Goal: Information Seeking & Learning: Check status

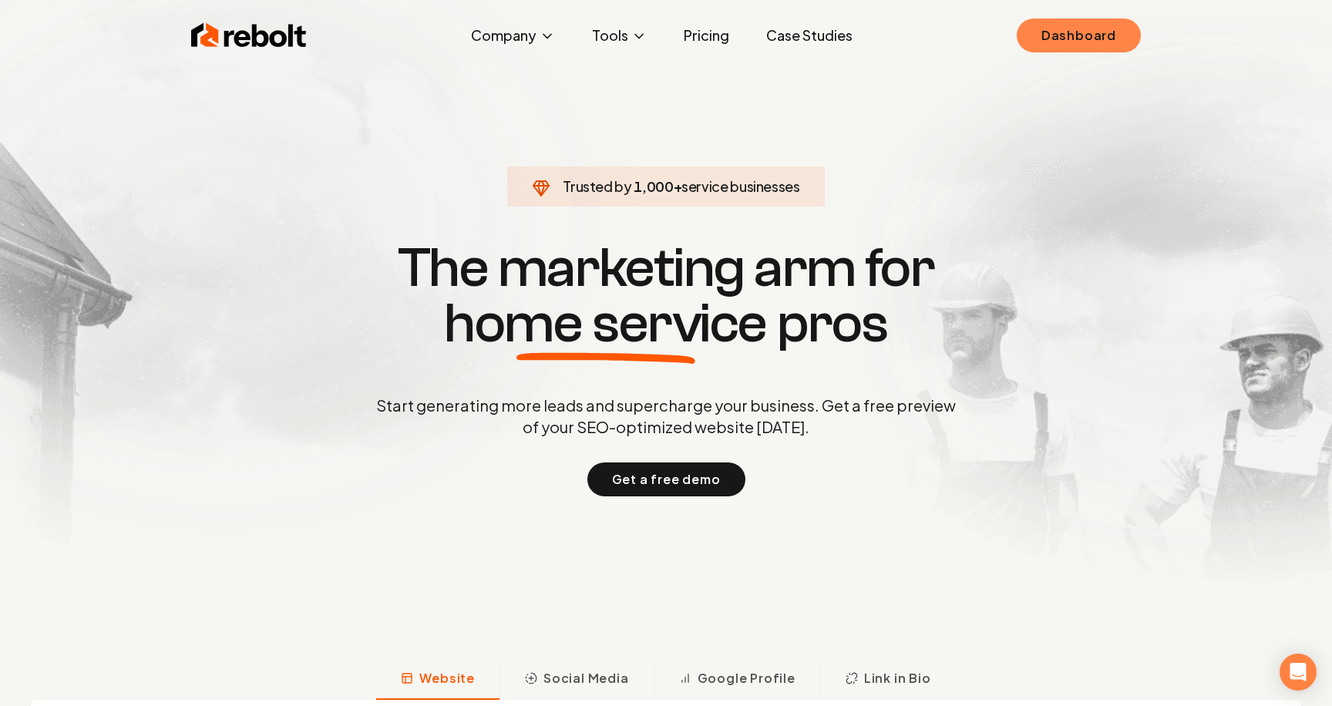
click at [1052, 40] on link "Dashboard" at bounding box center [1079, 36] width 124 height 34
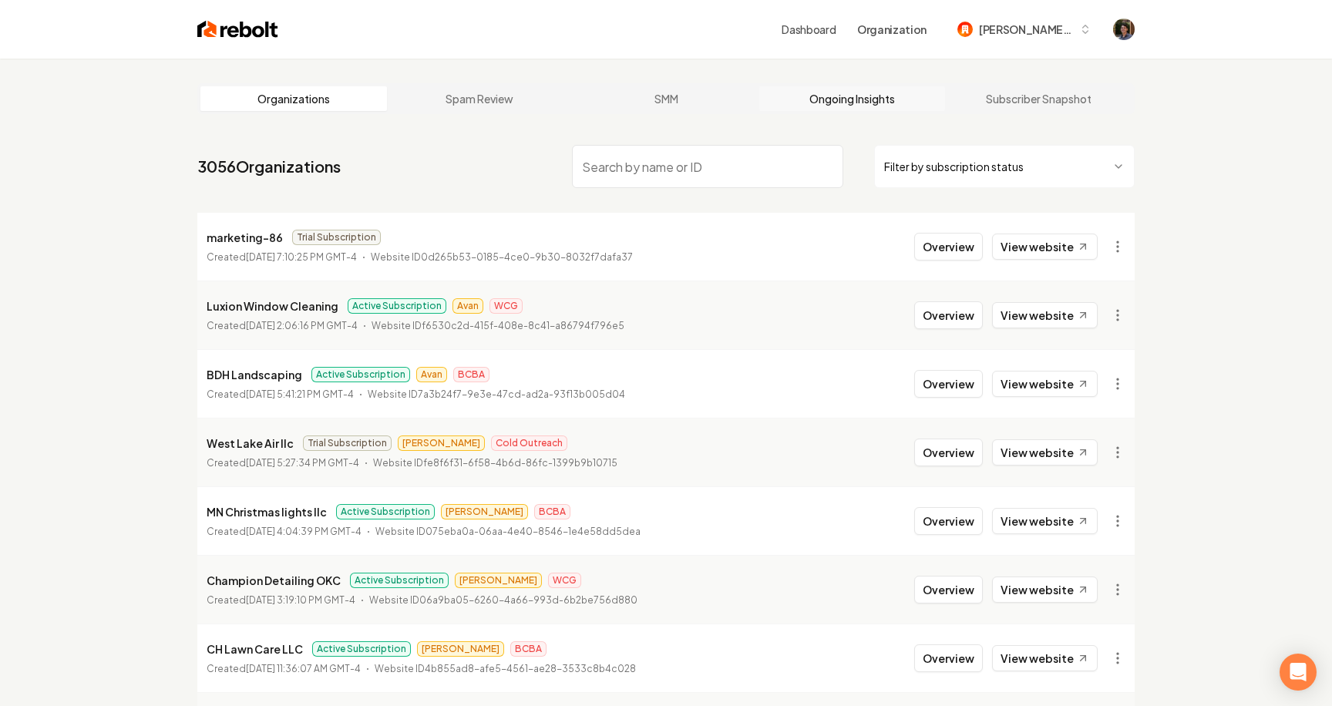
click at [842, 95] on link "Ongoing Insights" at bounding box center [852, 98] width 187 height 25
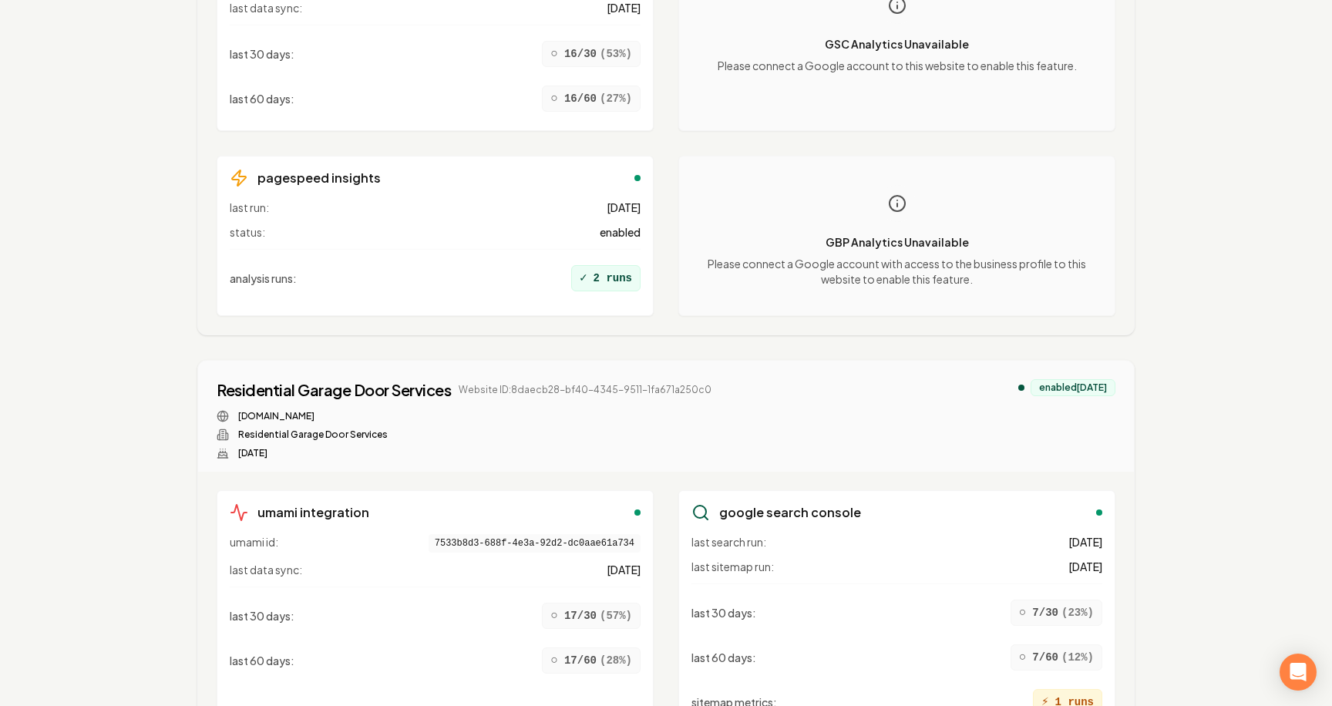
scroll to position [13644, 0]
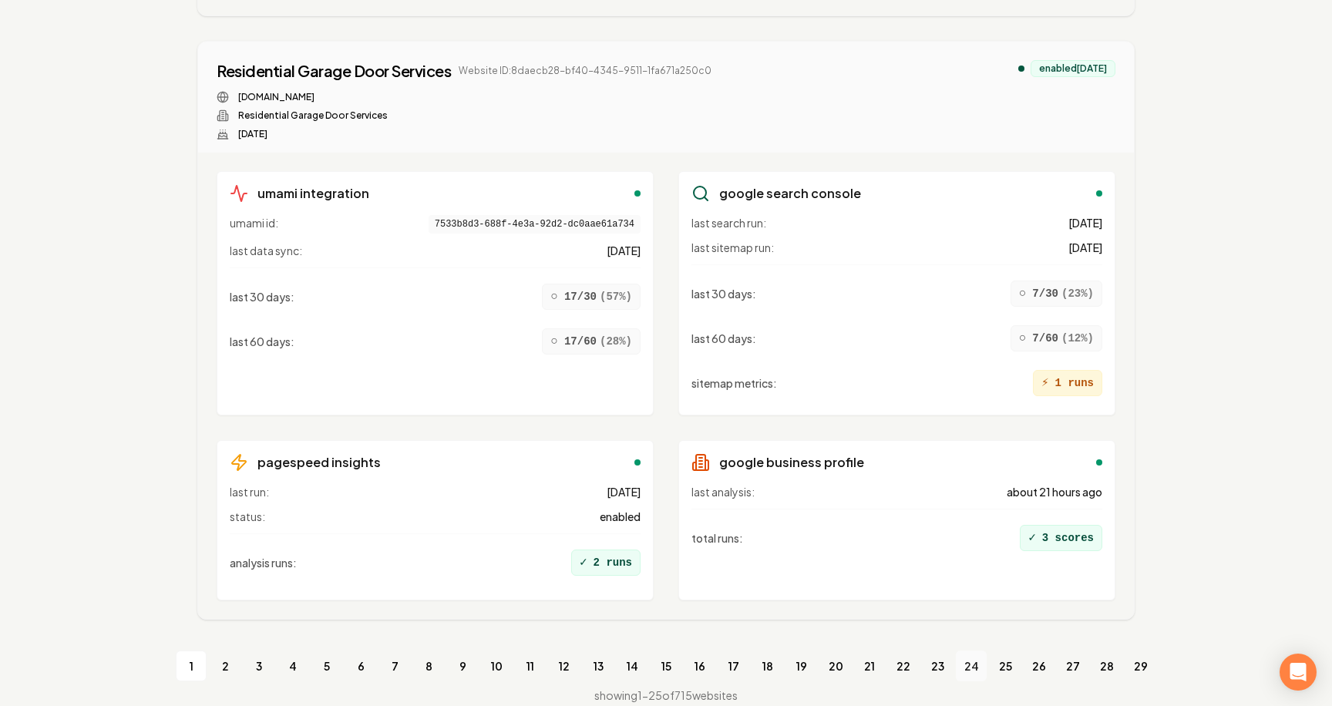
click at [968, 651] on link "24" at bounding box center [971, 666] width 31 height 31
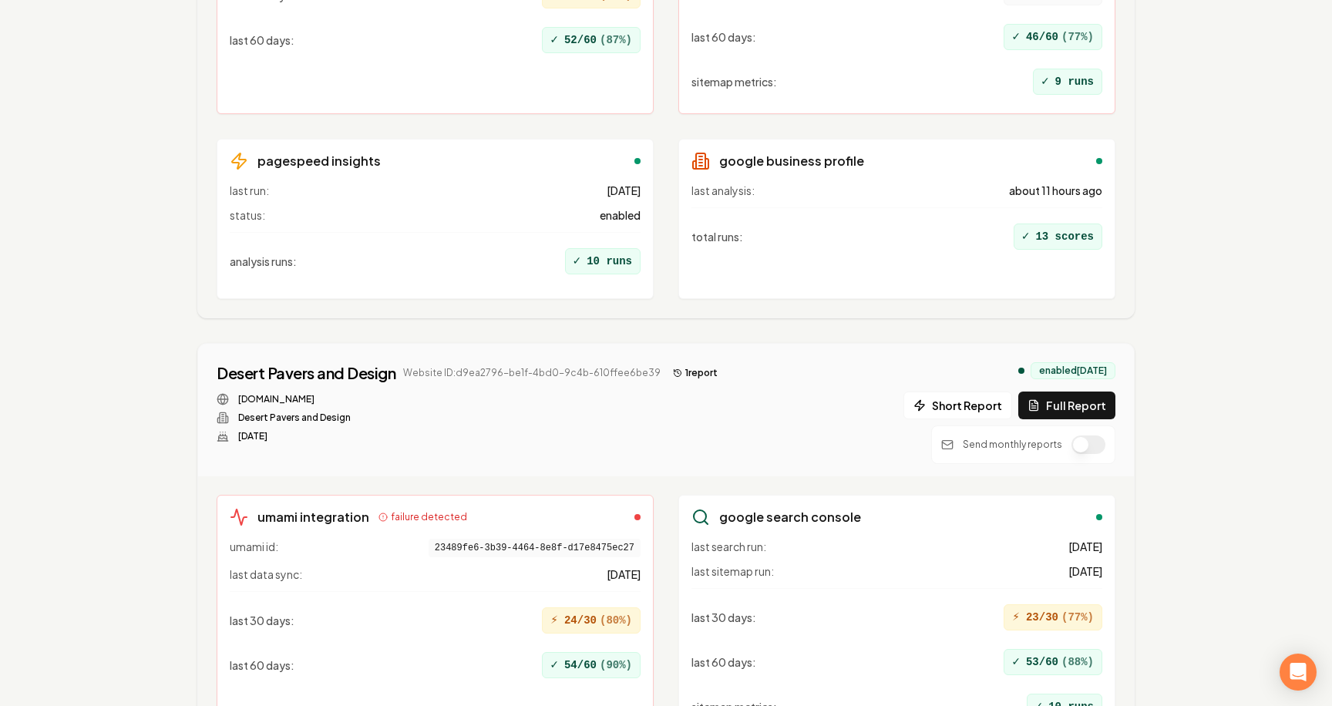
scroll to position [13942, 0]
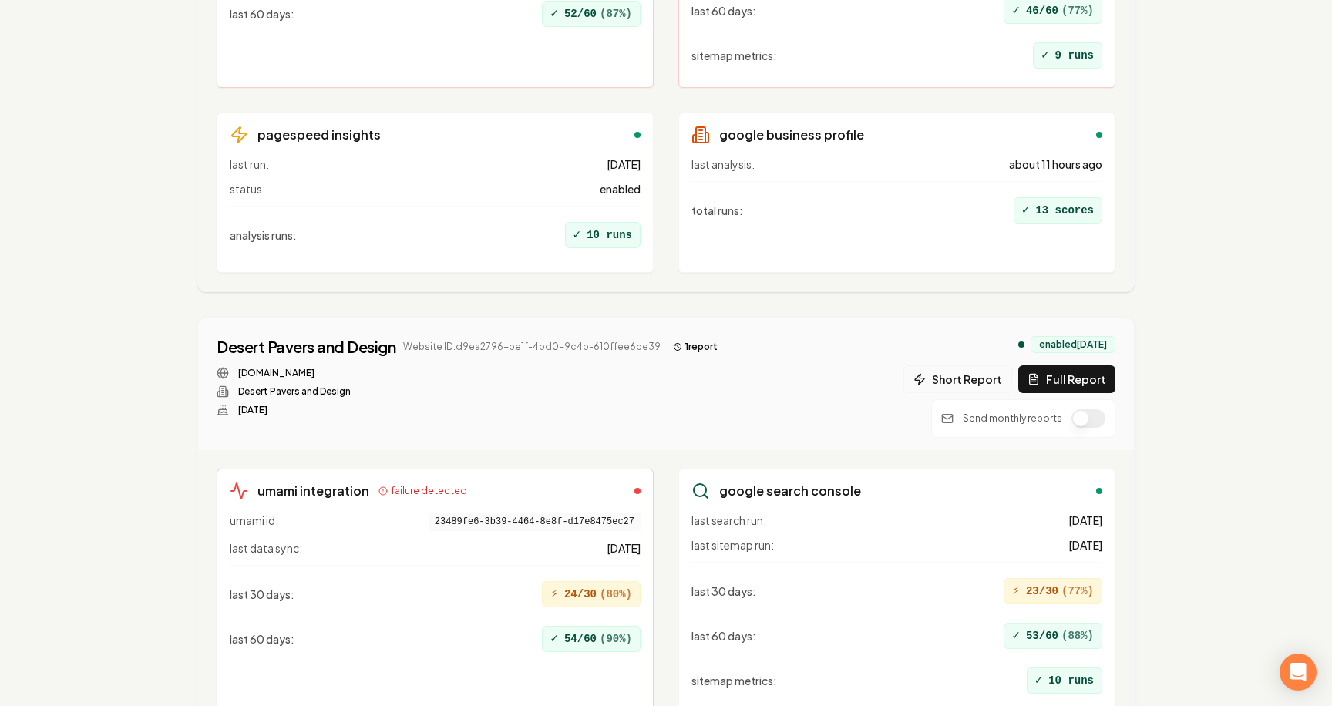
click at [980, 376] on button "Short Report" at bounding box center [958, 379] width 109 height 28
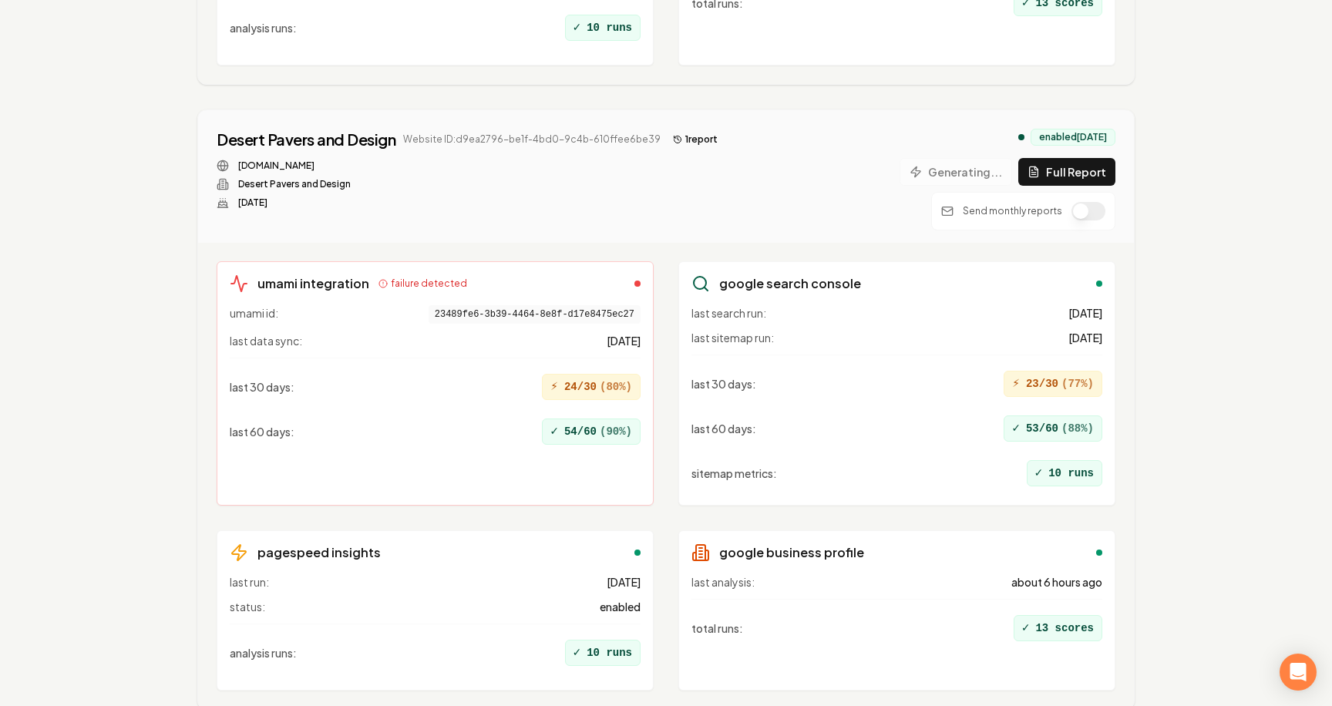
scroll to position [14145, 0]
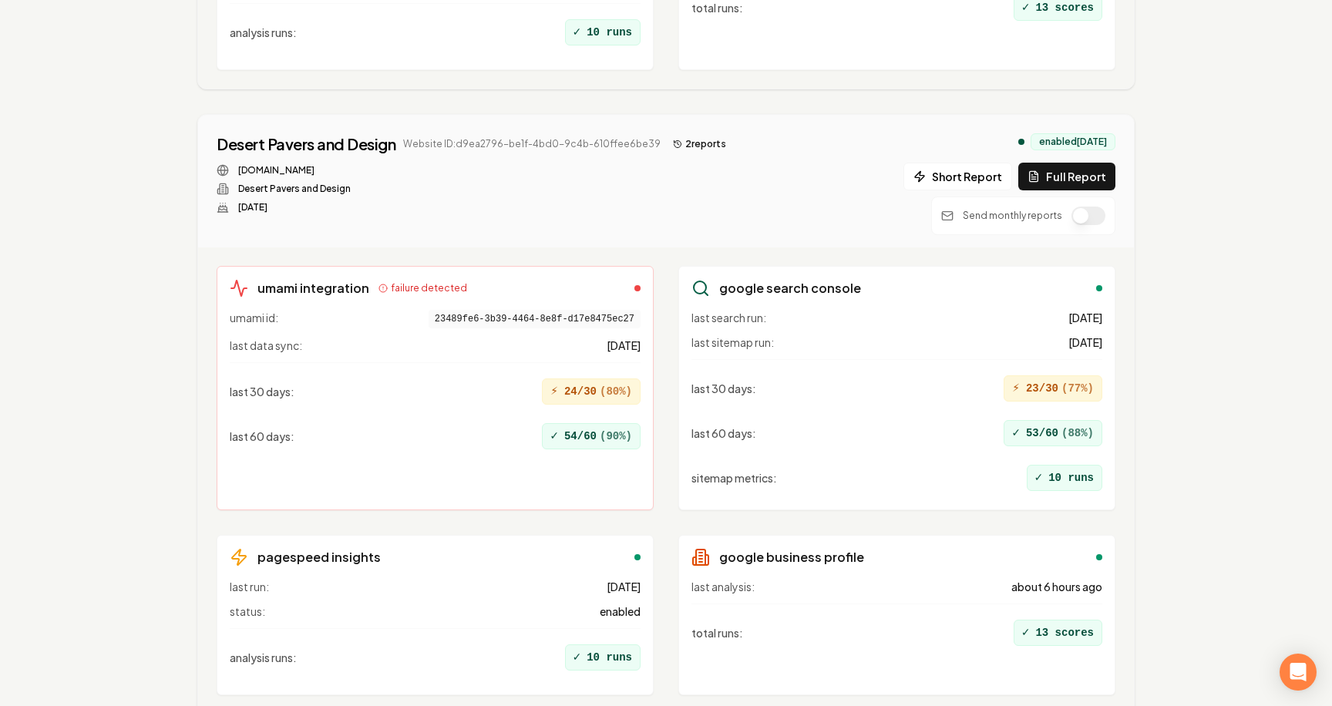
click at [678, 146] on button "2 report s" at bounding box center [700, 144] width 66 height 19
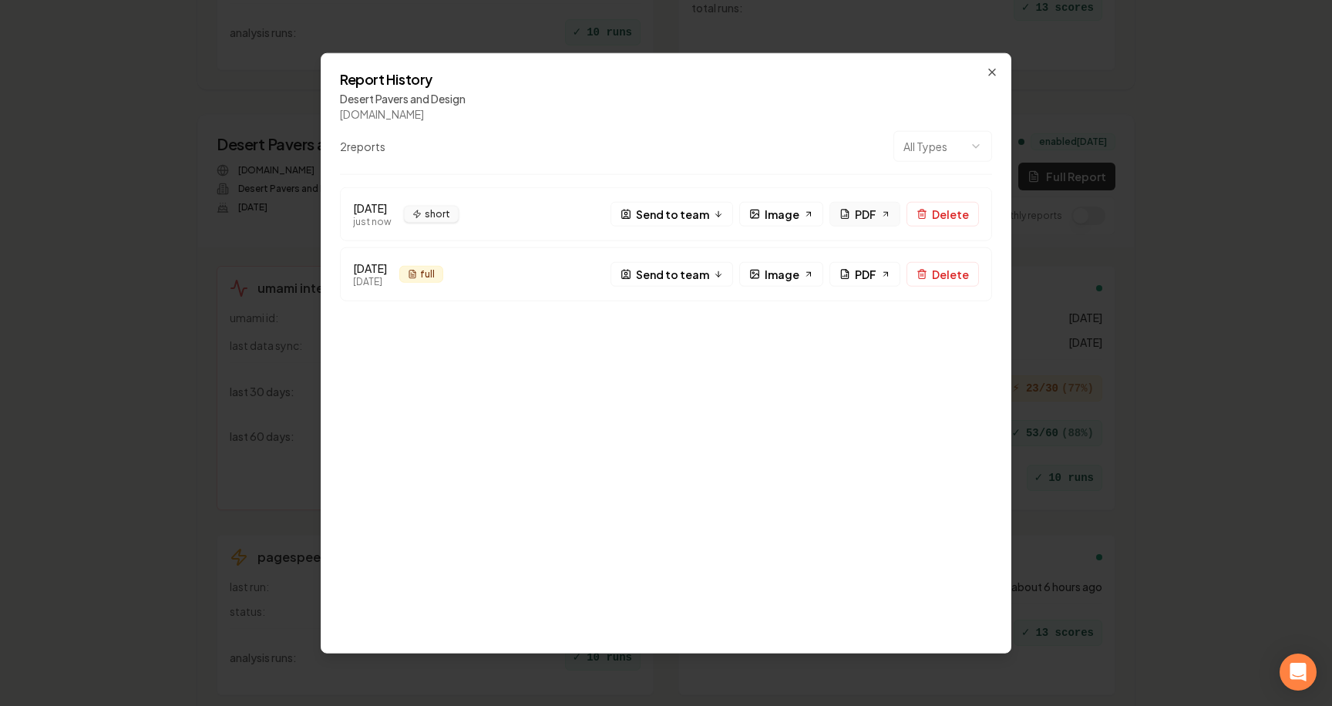
click at [853, 213] on link "PDF" at bounding box center [865, 214] width 71 height 25
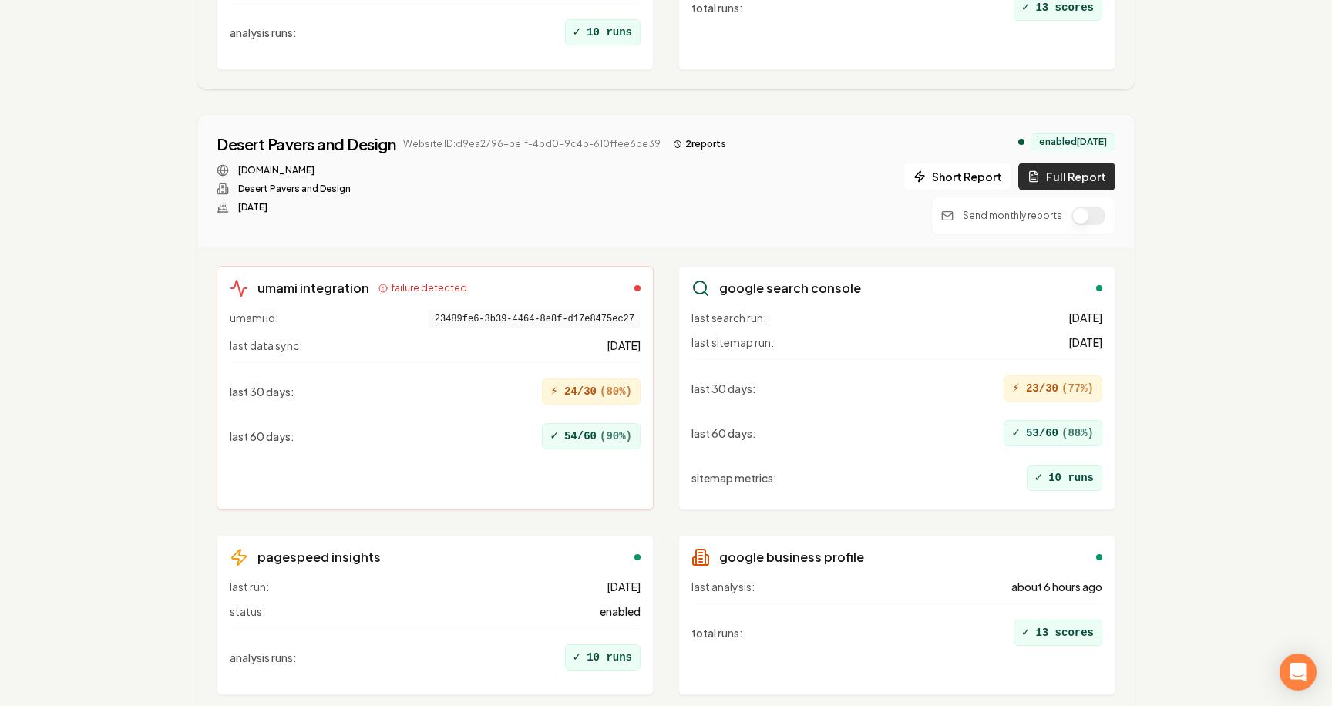
click at [1062, 170] on button "Full Report" at bounding box center [1066, 177] width 97 height 28
click at [697, 141] on button "3 report s" at bounding box center [700, 144] width 66 height 19
click at [681, 149] on button "3 report s" at bounding box center [700, 144] width 66 height 19
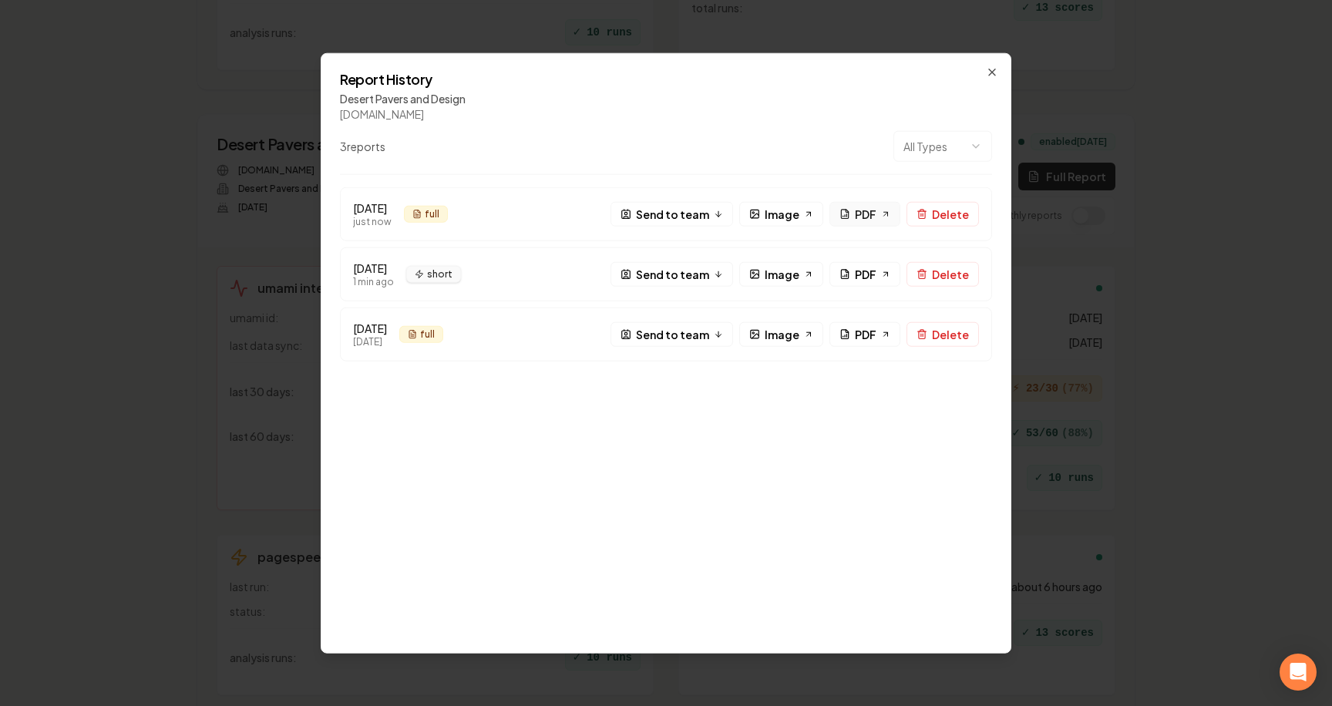
click at [877, 214] on span "PDF" at bounding box center [866, 214] width 22 height 16
click at [877, 333] on span "PDF" at bounding box center [866, 334] width 22 height 16
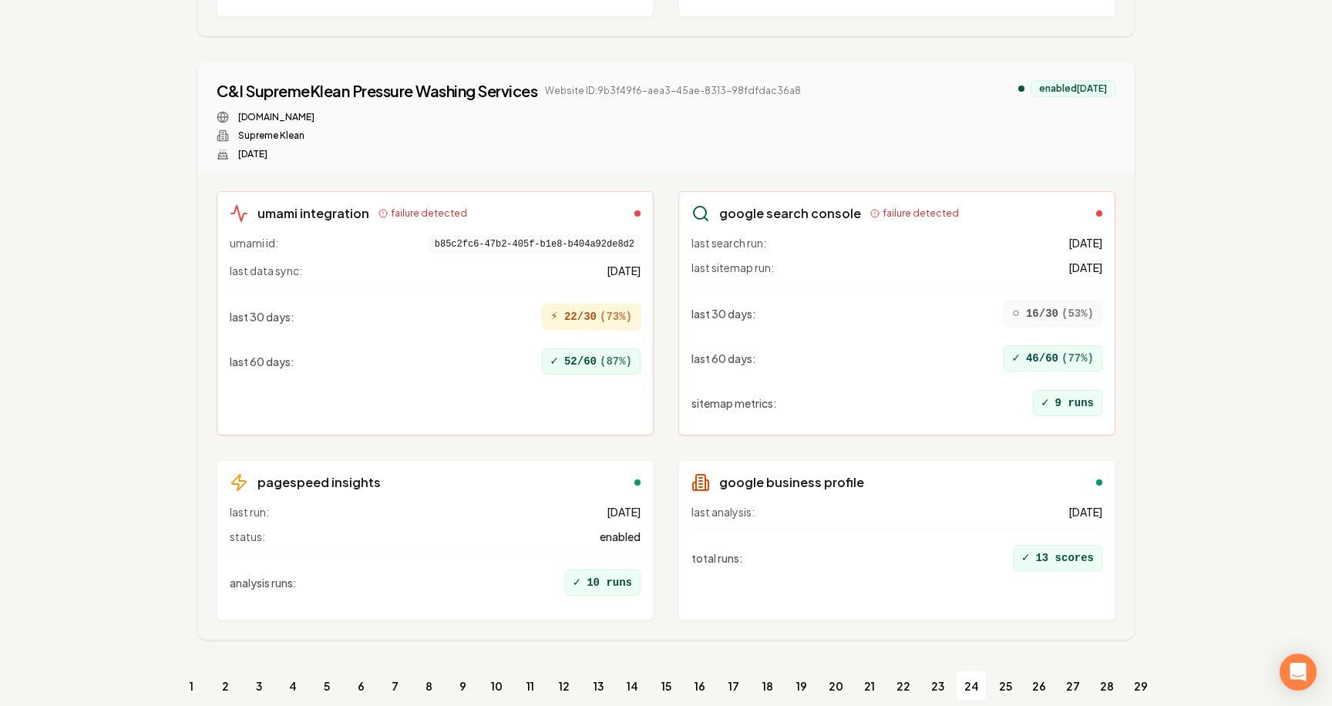
scroll to position [14865, 0]
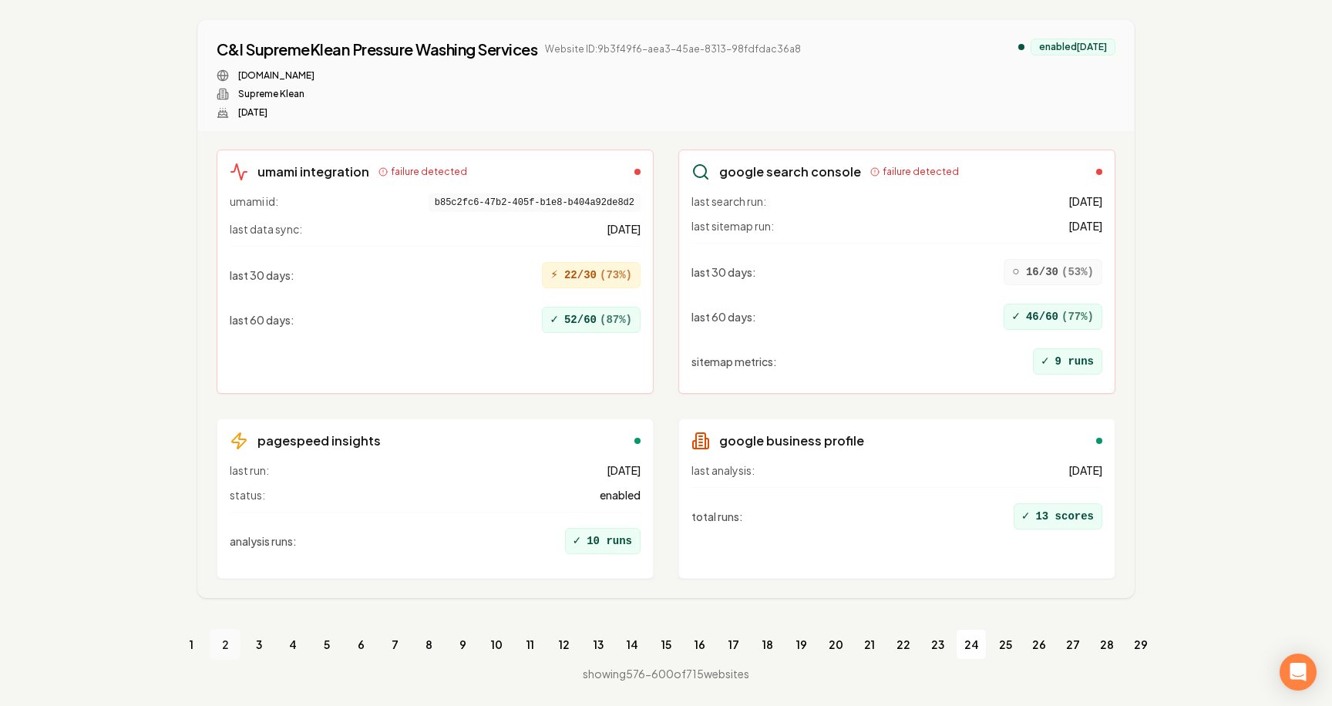
click at [227, 642] on link "2" at bounding box center [225, 644] width 31 height 31
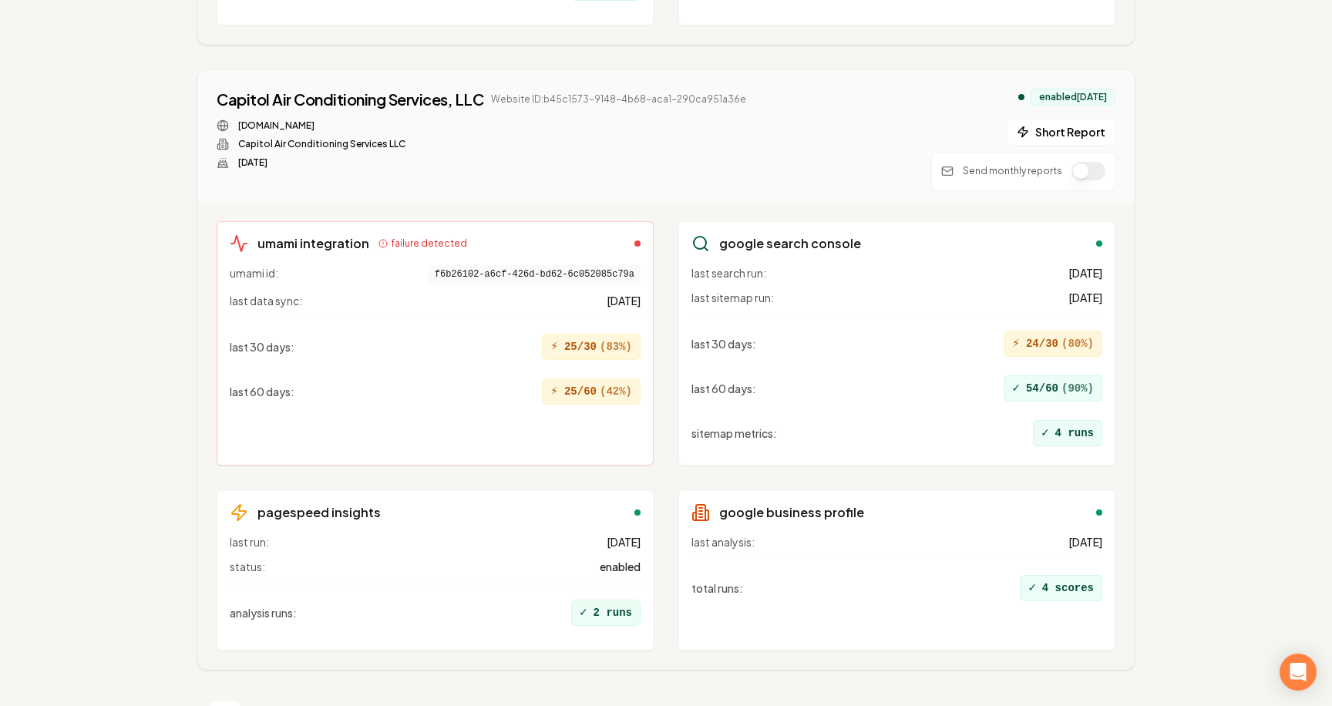
scroll to position [14495, 0]
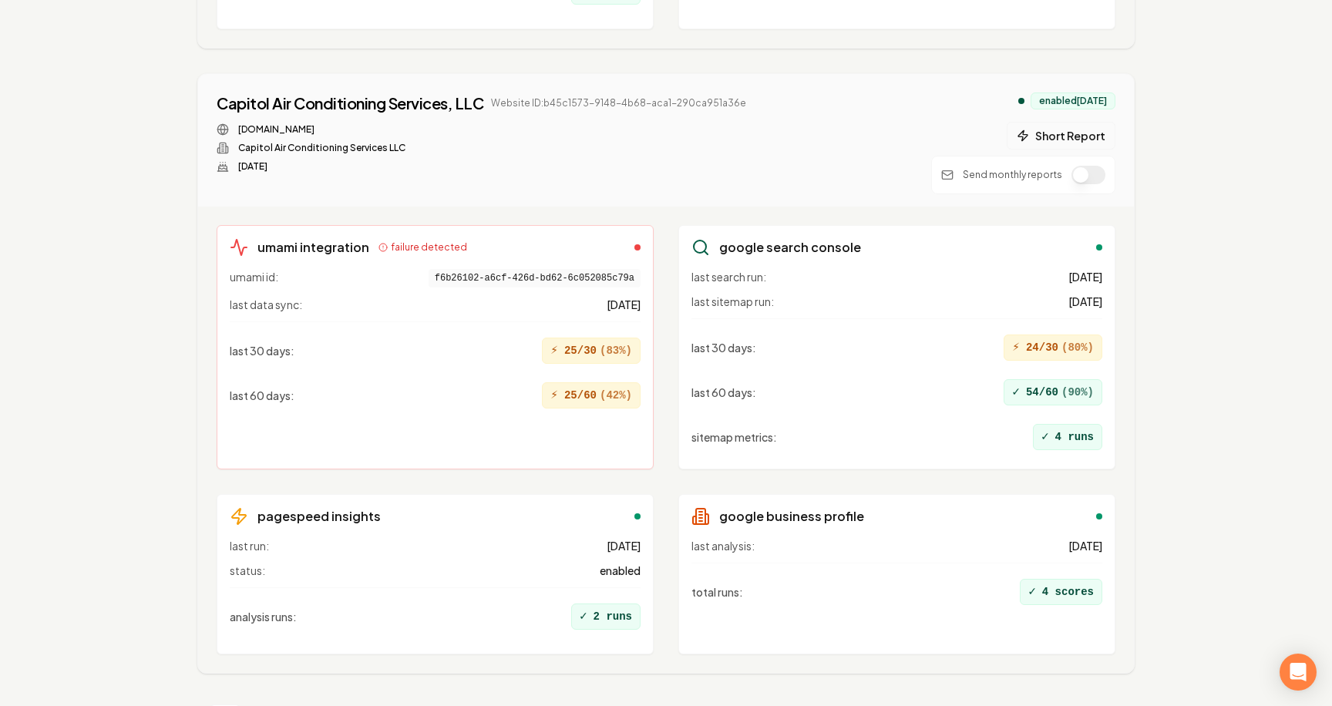
click at [1025, 130] on icon at bounding box center [1023, 136] width 12 height 12
click at [781, 102] on button "1 report" at bounding box center [780, 103] width 57 height 19
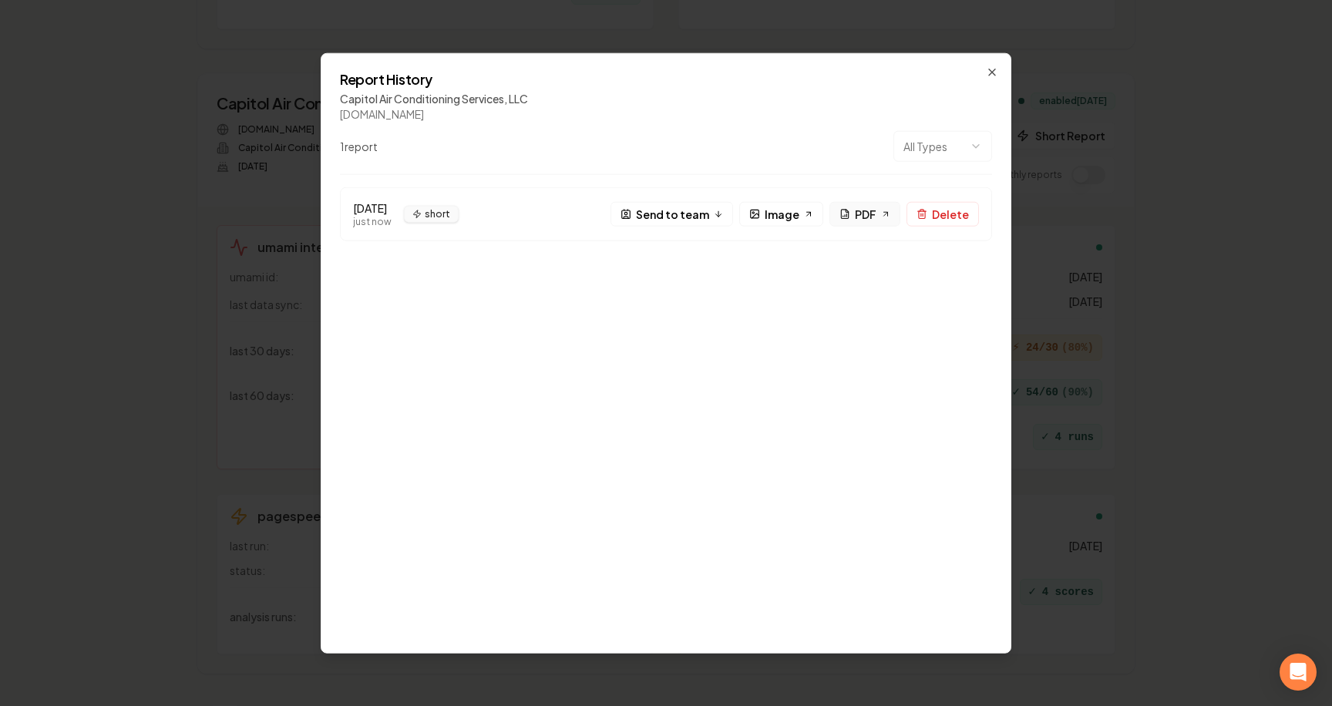
click at [872, 213] on span "PDF" at bounding box center [866, 214] width 22 height 16
click at [798, 213] on span "Image" at bounding box center [782, 214] width 35 height 16
click at [781, 219] on span "Image" at bounding box center [782, 214] width 35 height 16
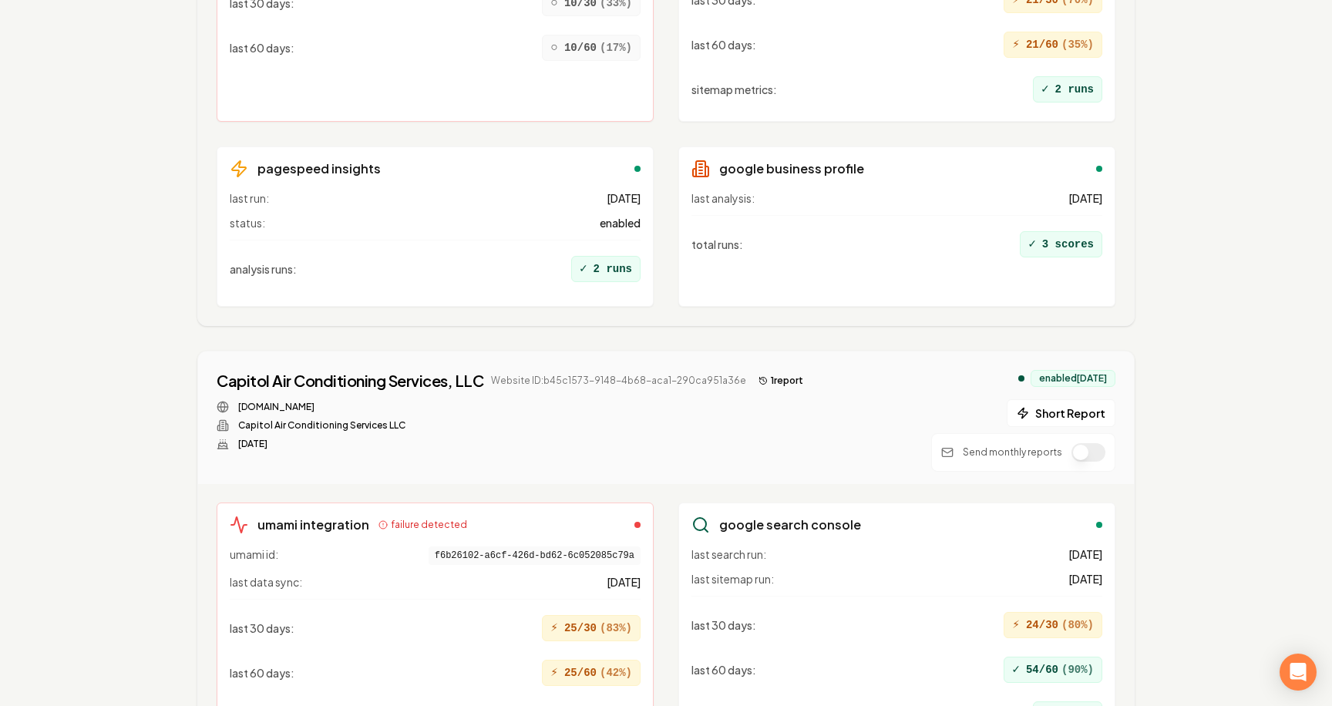
scroll to position [14570, 0]
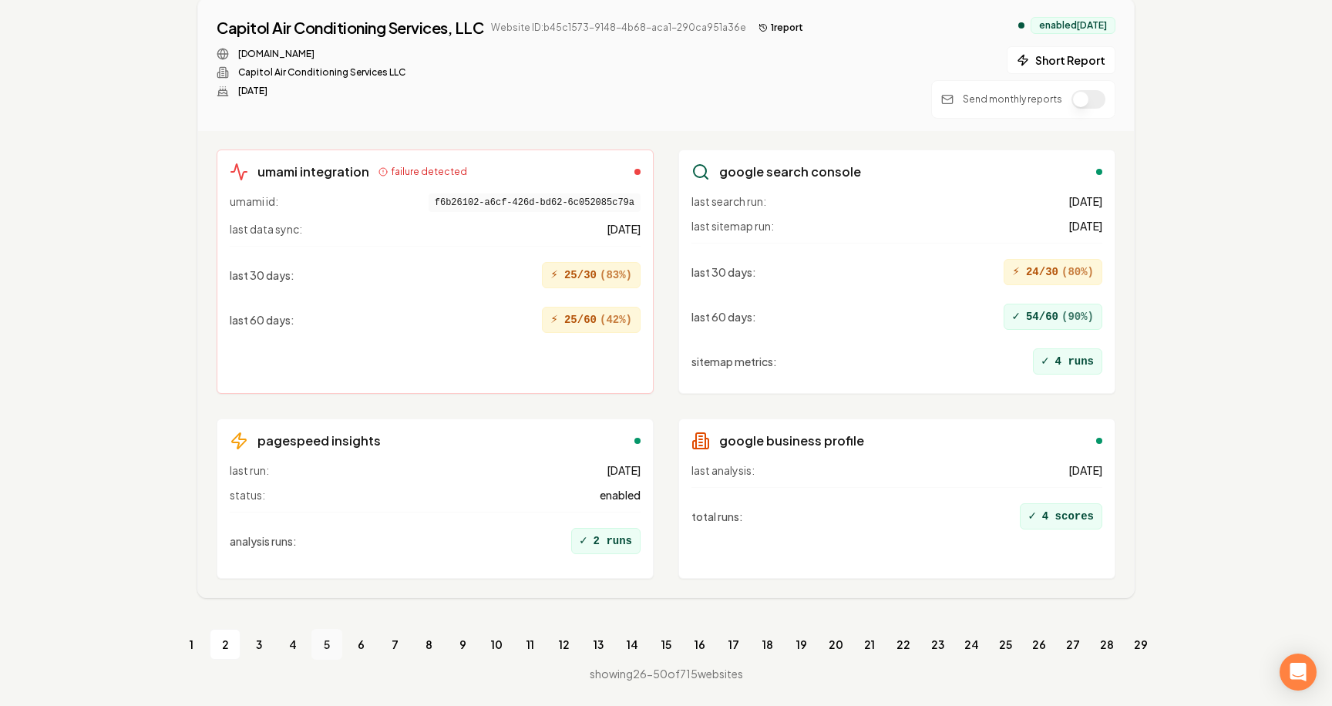
click at [328, 646] on link "5" at bounding box center [326, 644] width 31 height 31
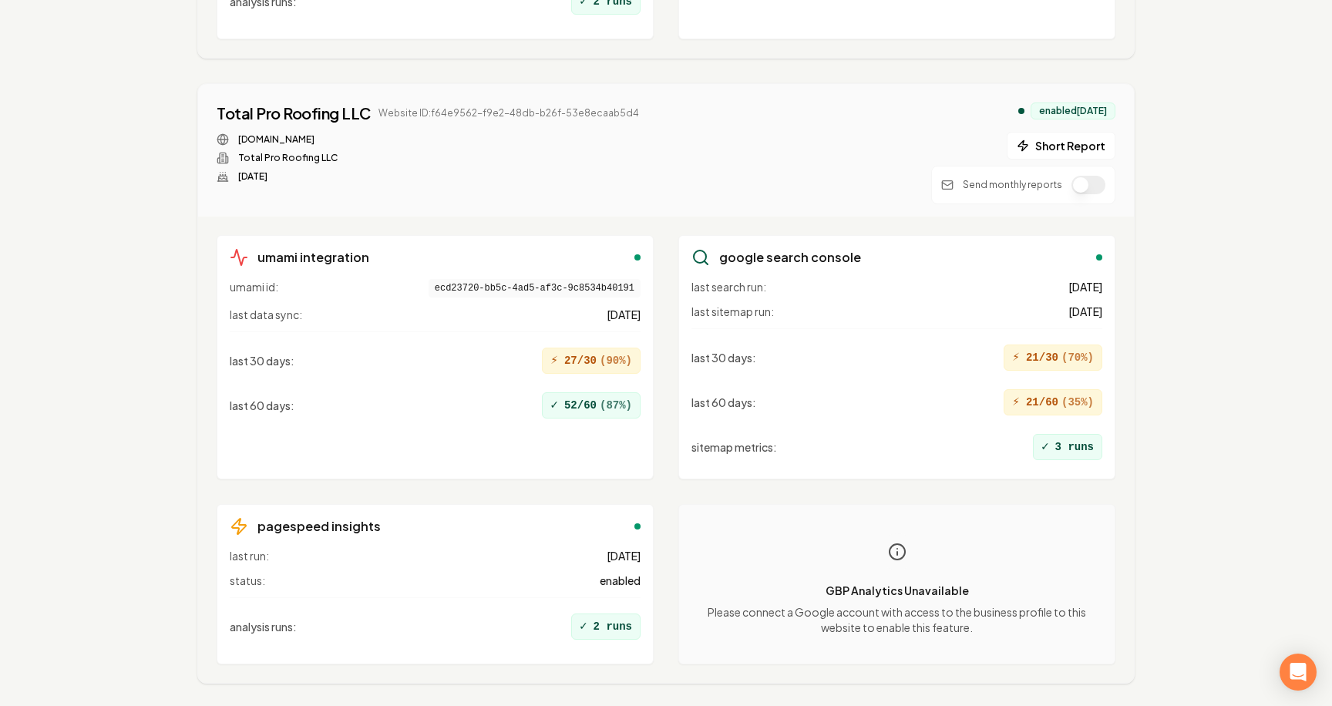
scroll to position [9456, 0]
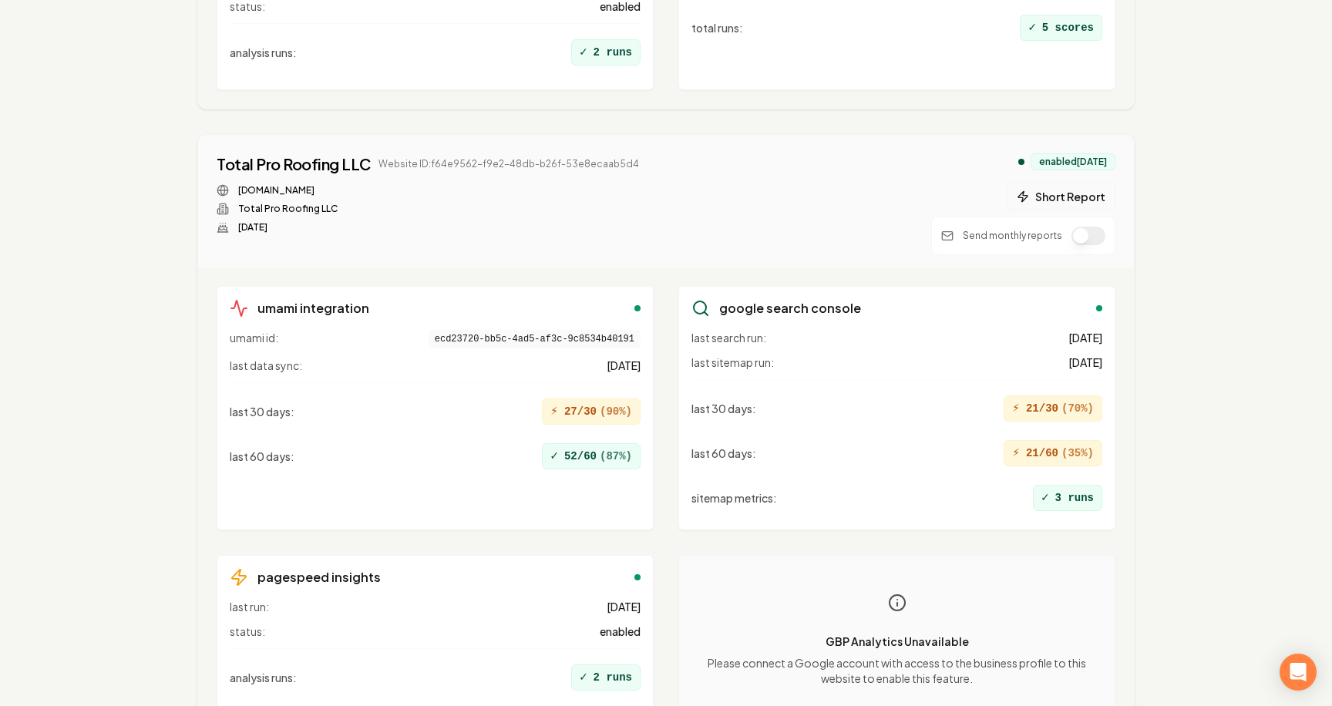
click at [1096, 195] on button "Short Report" at bounding box center [1061, 197] width 109 height 28
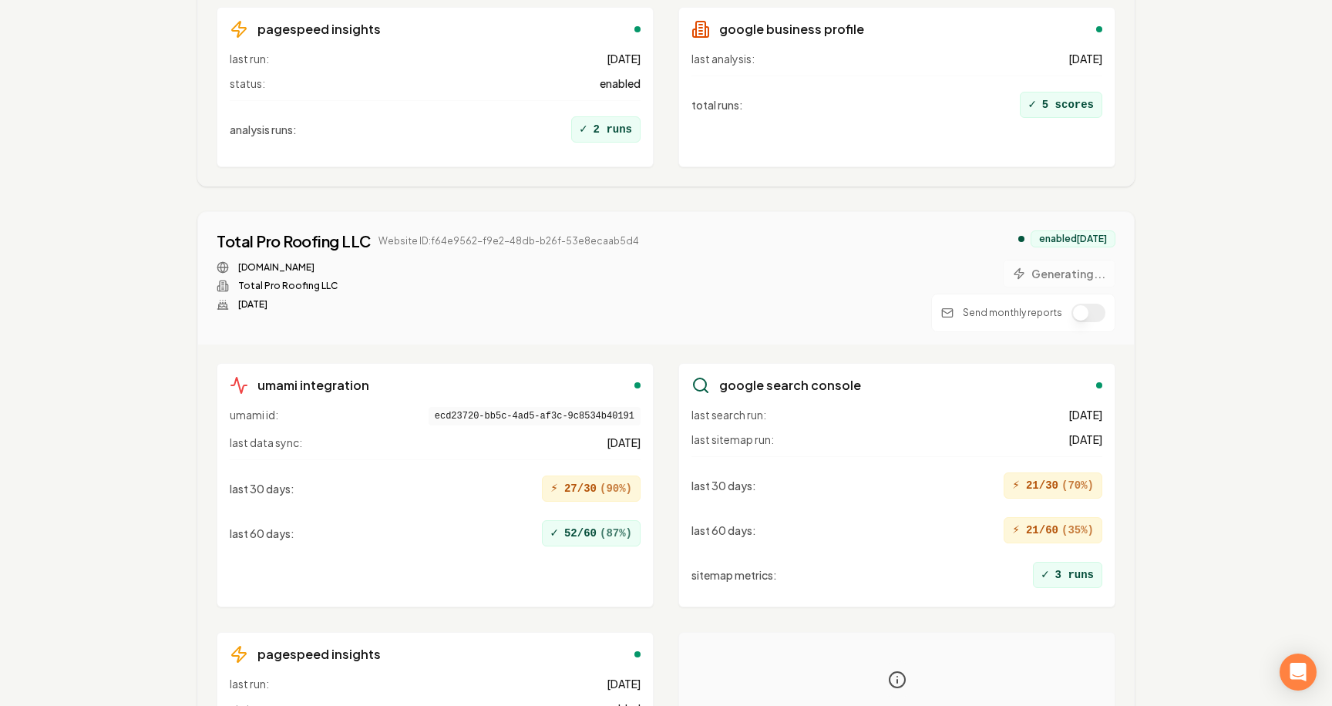
scroll to position [9390, 0]
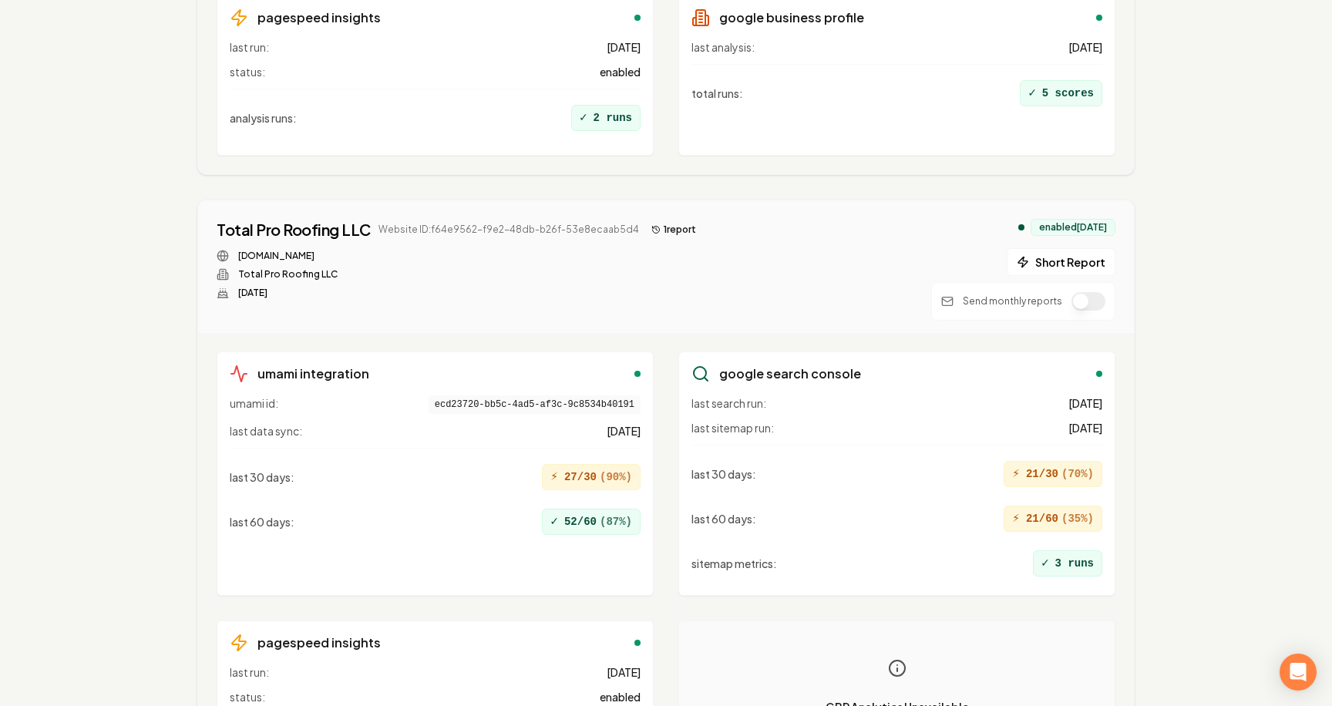
click at [658, 227] on button "1 report" at bounding box center [673, 229] width 57 height 19
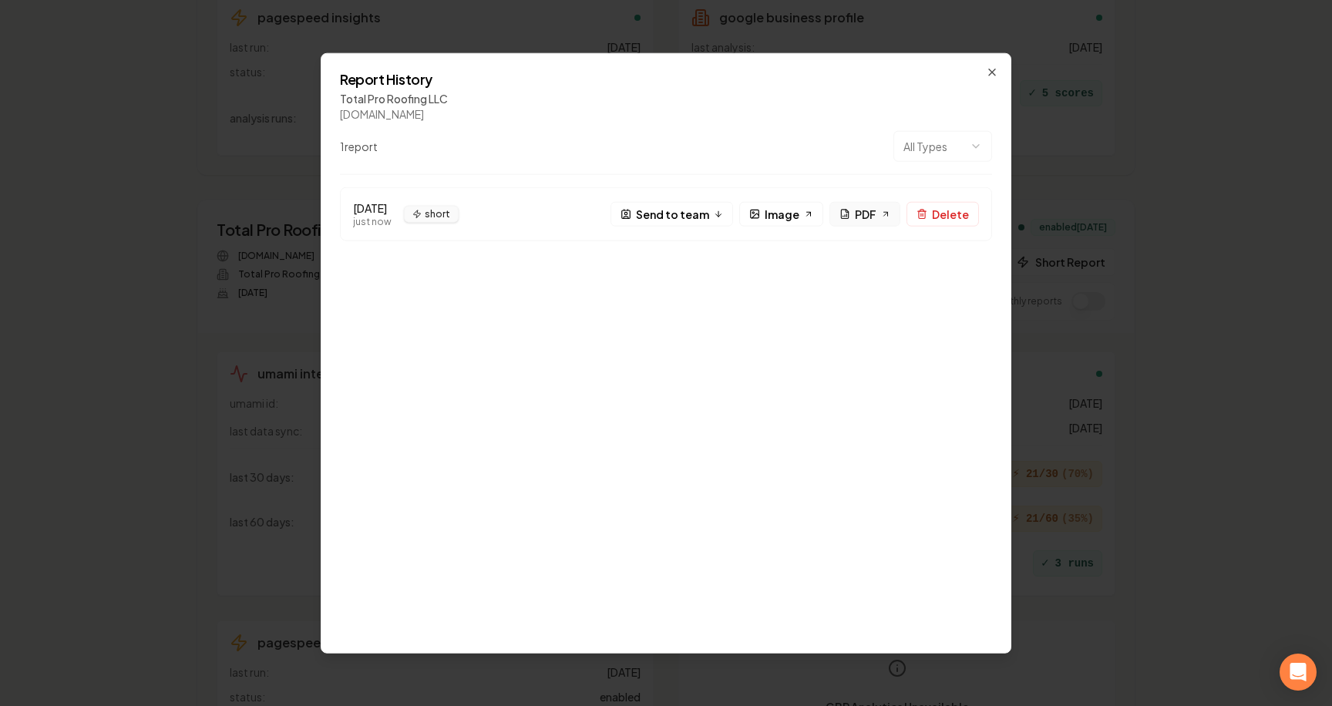
click at [873, 210] on span "PDF" at bounding box center [866, 214] width 22 height 16
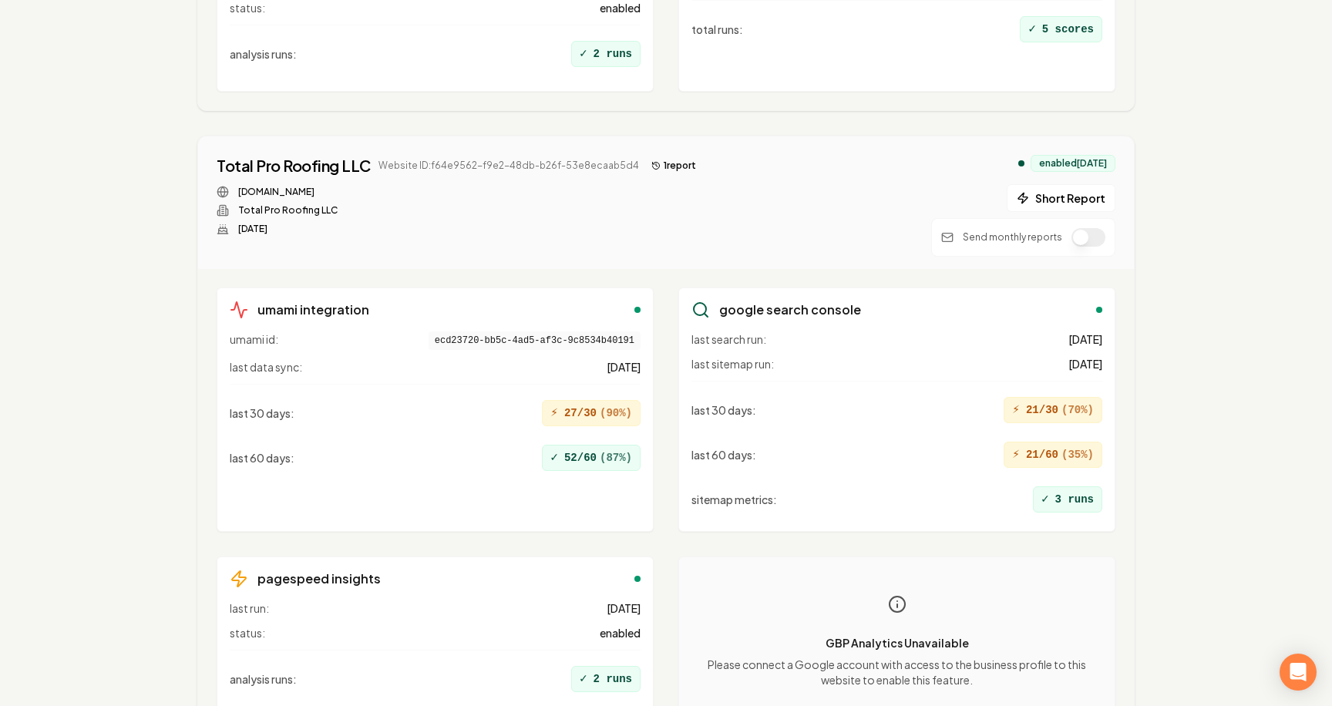
scroll to position [9449, 0]
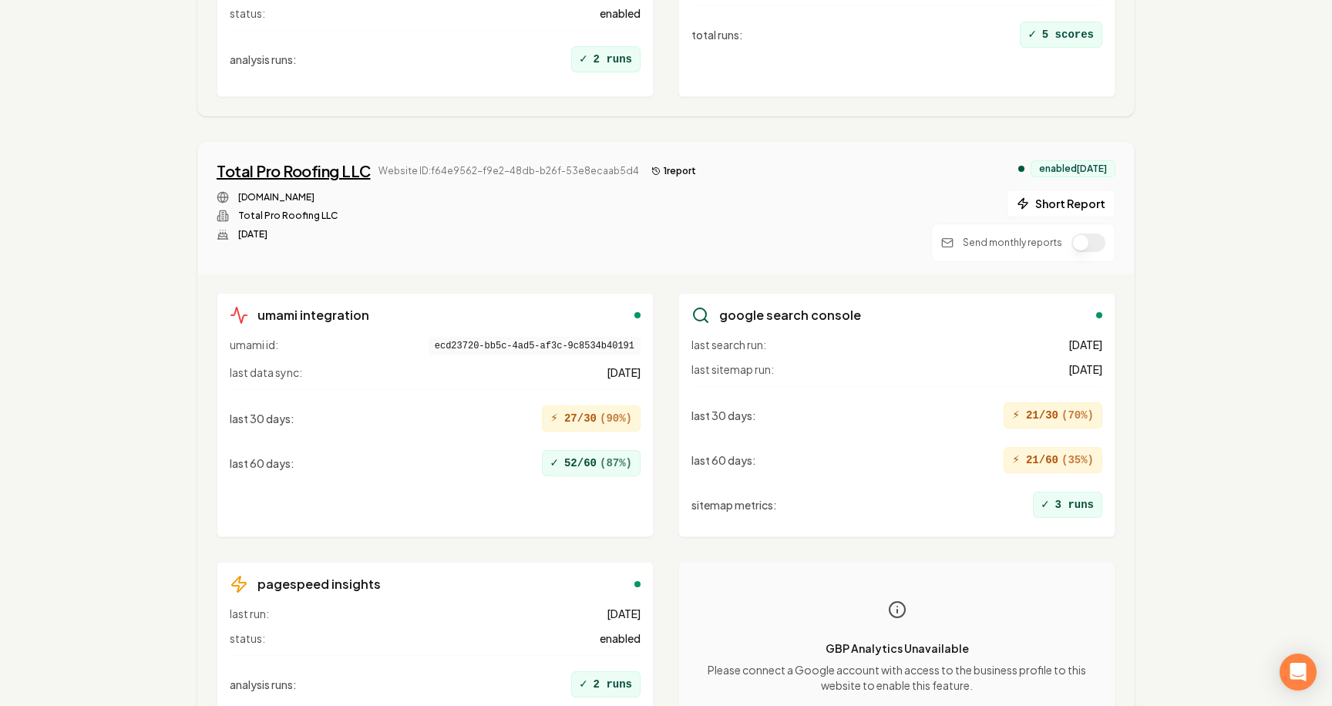
click at [342, 168] on div "Total Pro Roofing LLC" at bounding box center [294, 171] width 154 height 22
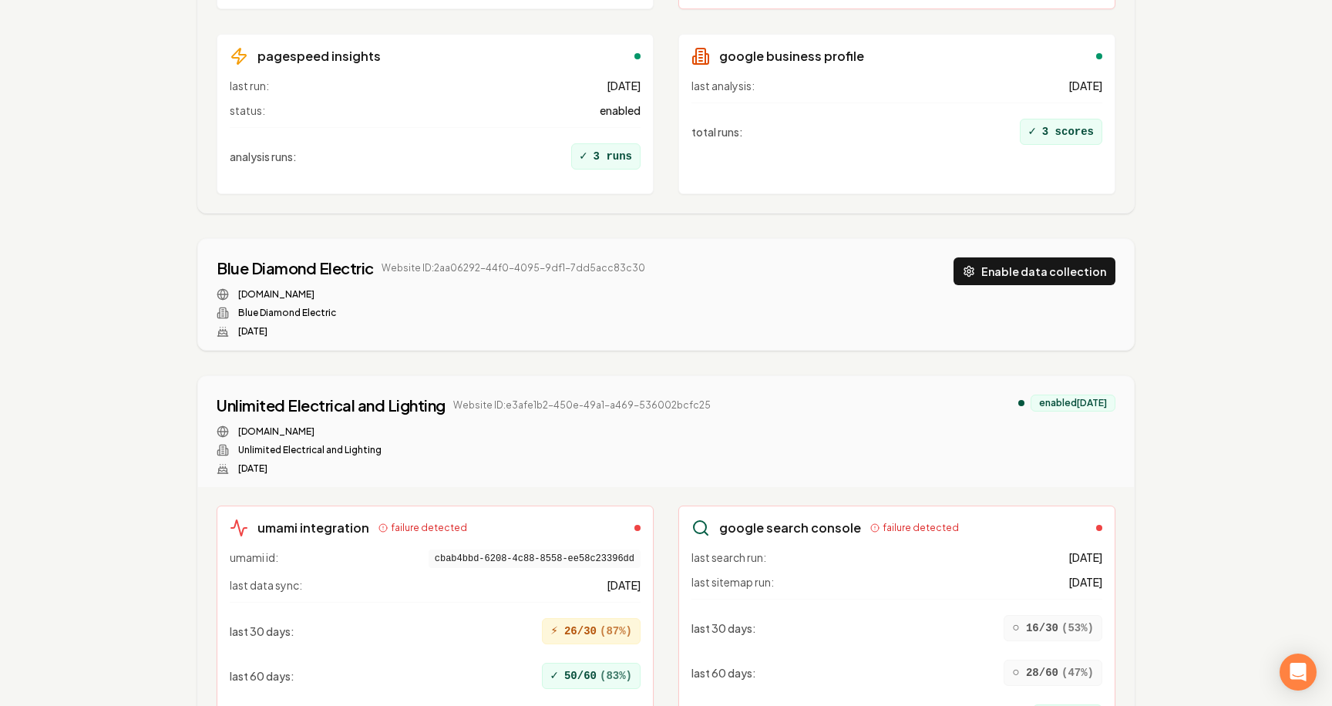
scroll to position [5547, 0]
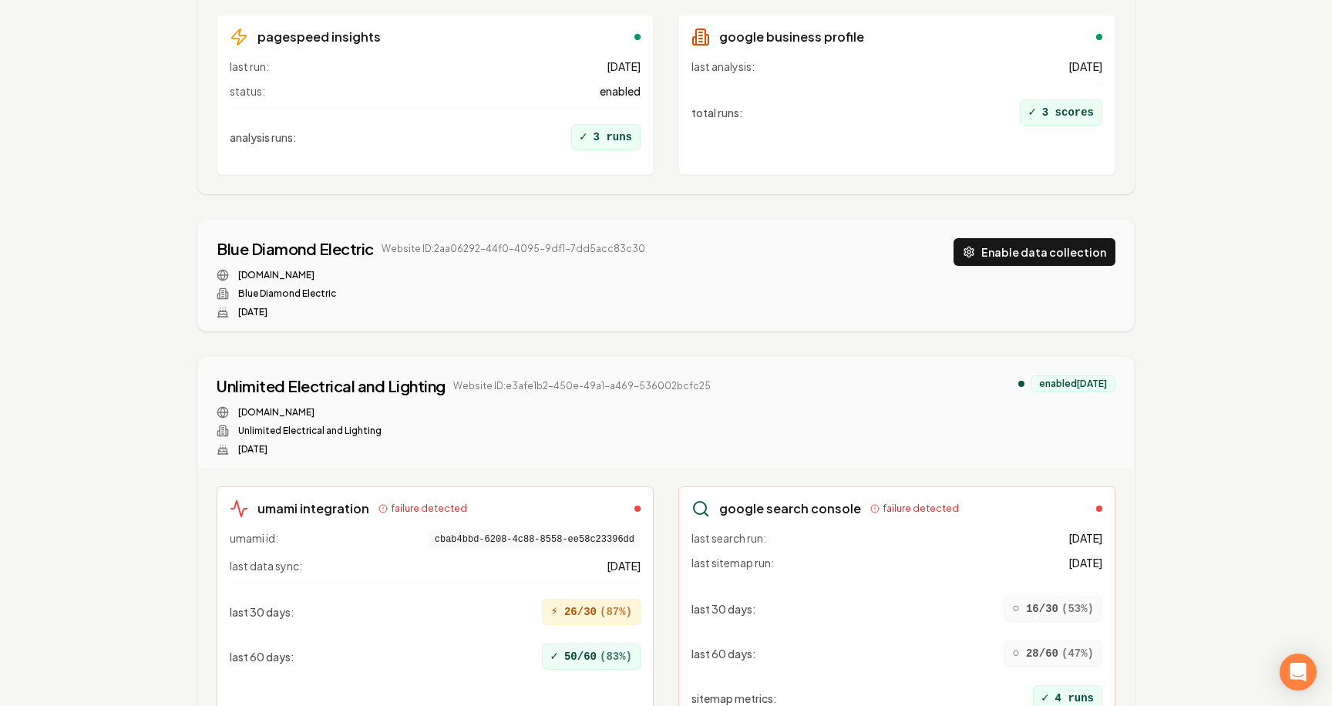
click at [1091, 247] on button "Enable data collection" at bounding box center [1035, 252] width 162 height 28
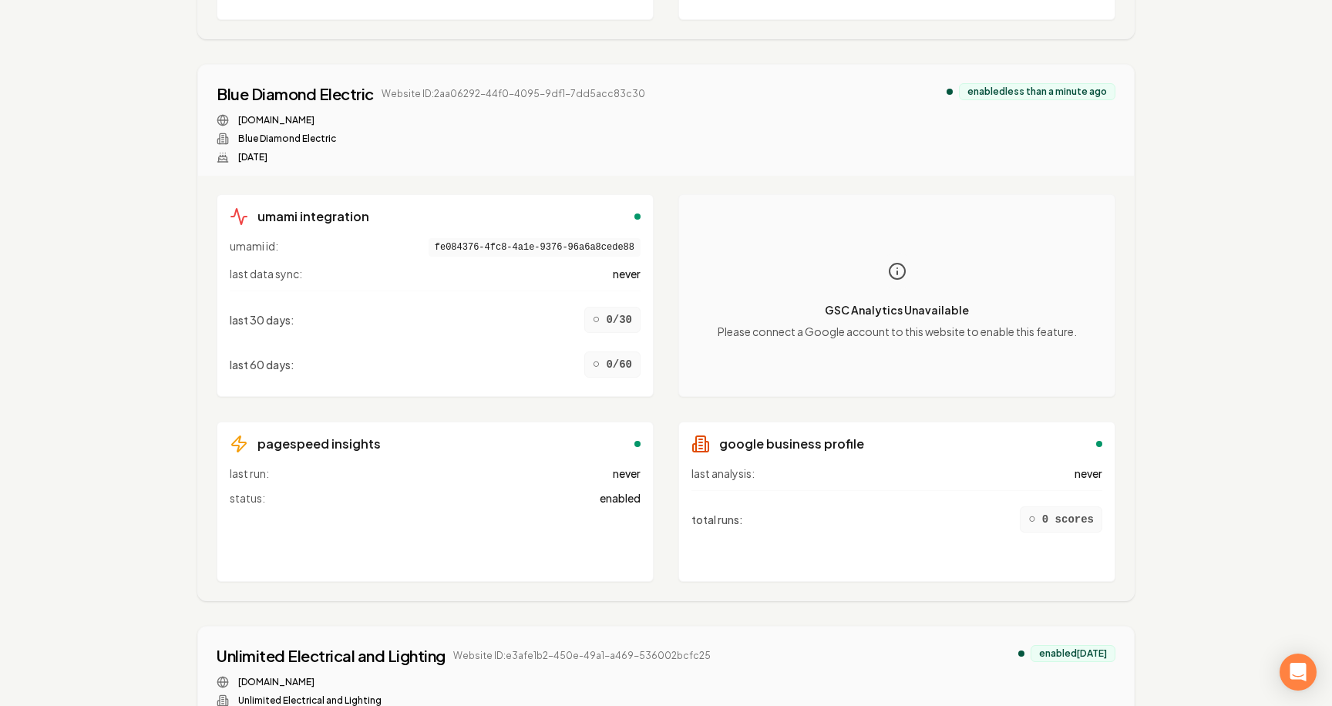
scroll to position [5707, 0]
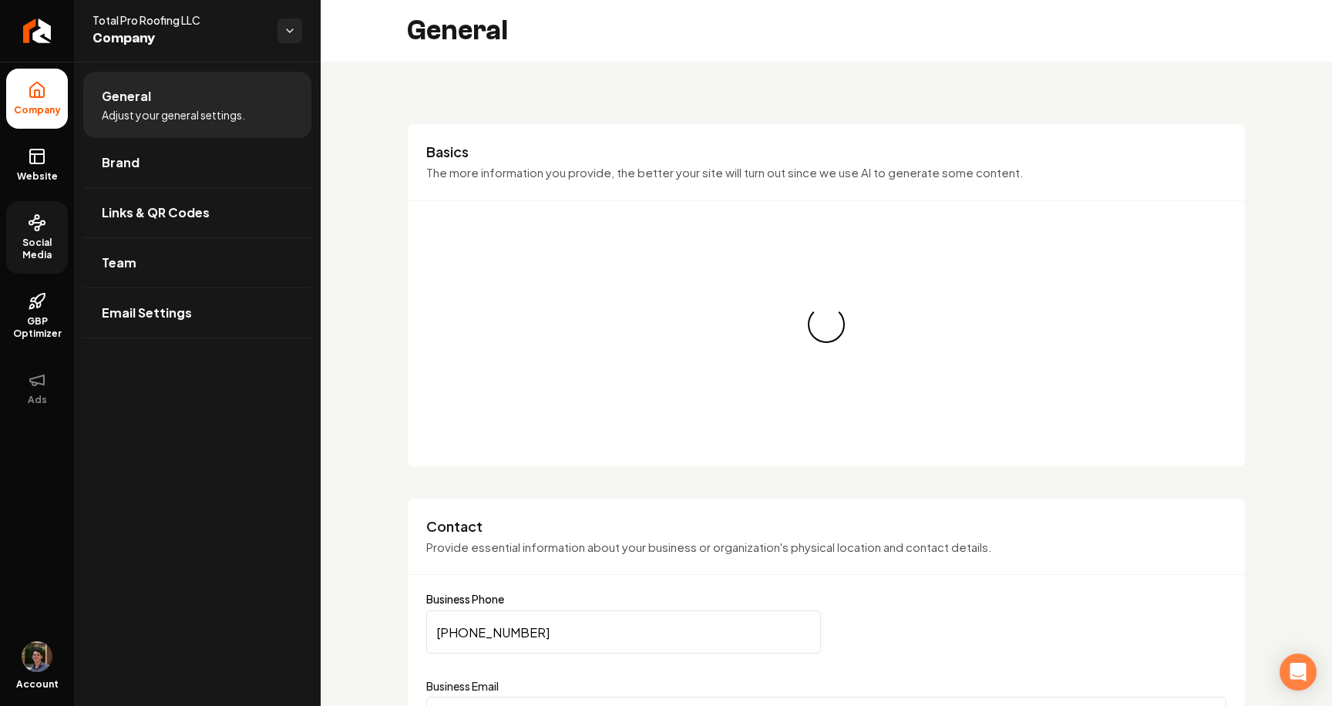
click at [24, 238] on span "Social Media" at bounding box center [37, 249] width 62 height 25
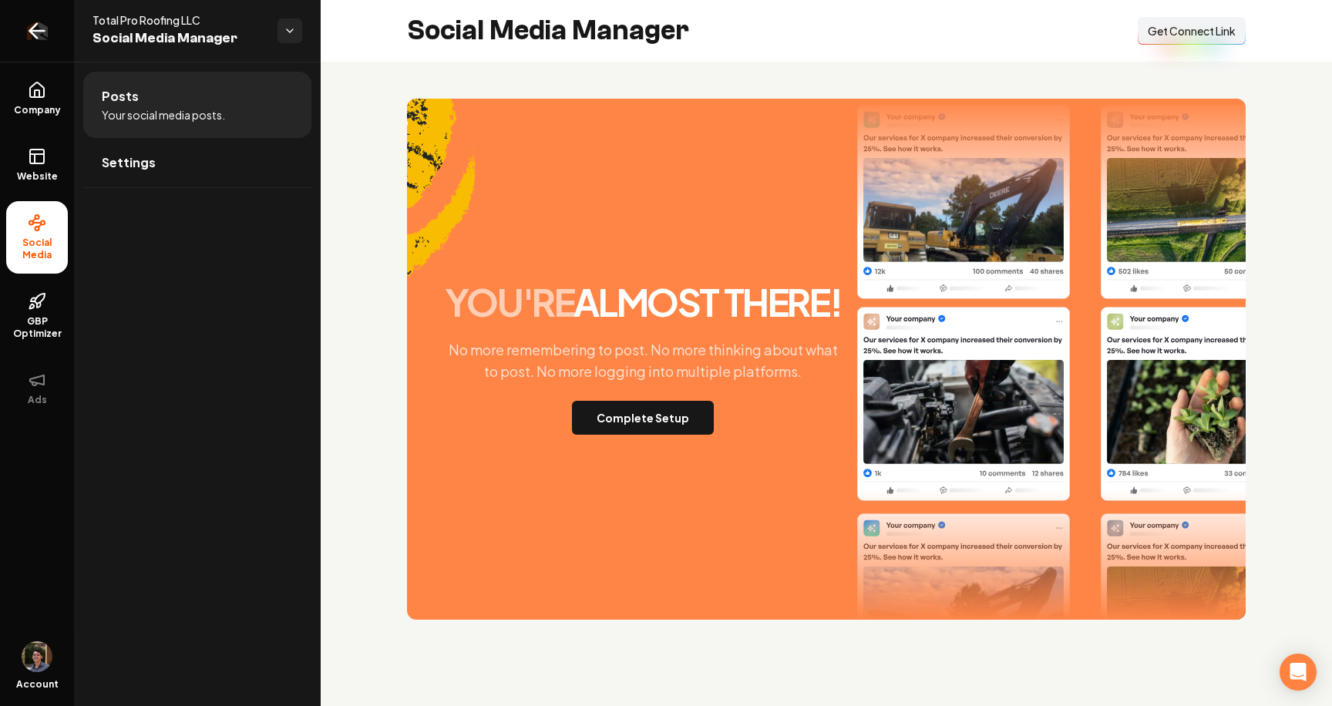
click at [25, 33] on icon "Return to dashboard" at bounding box center [37, 31] width 25 height 25
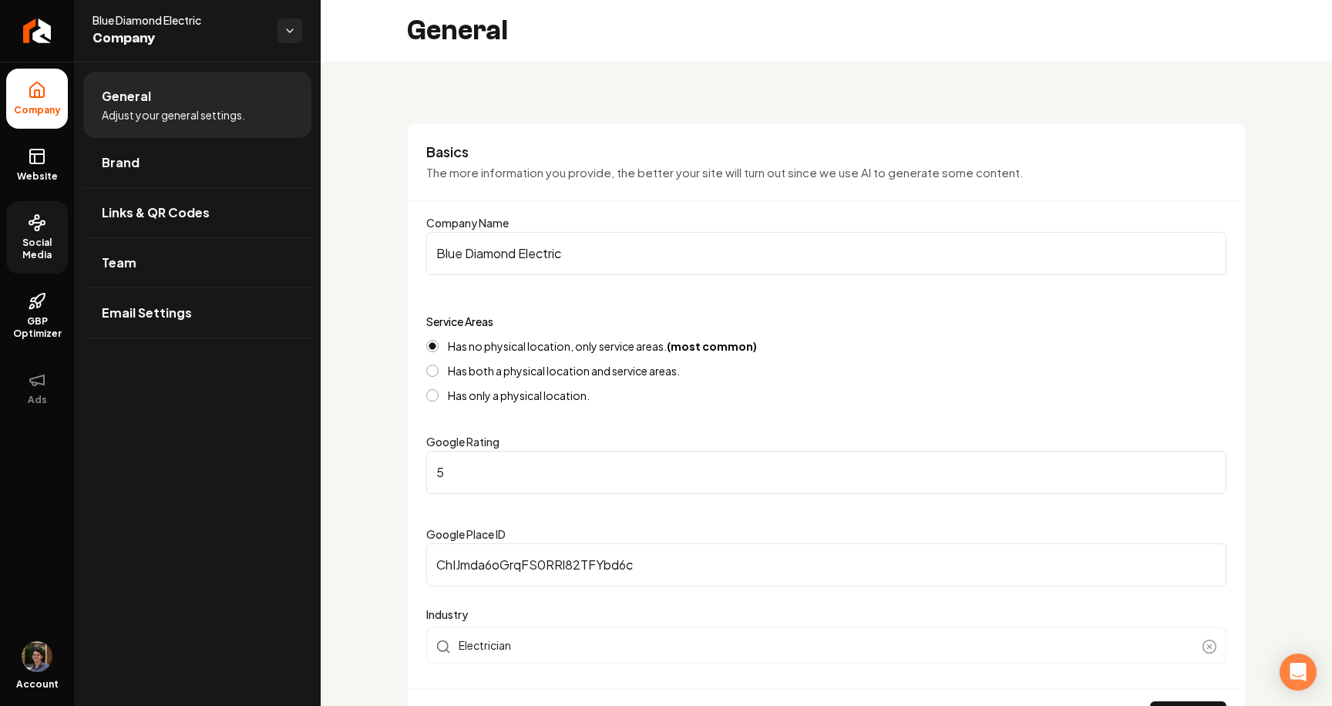
click at [25, 240] on span "Social Media" at bounding box center [37, 249] width 62 height 25
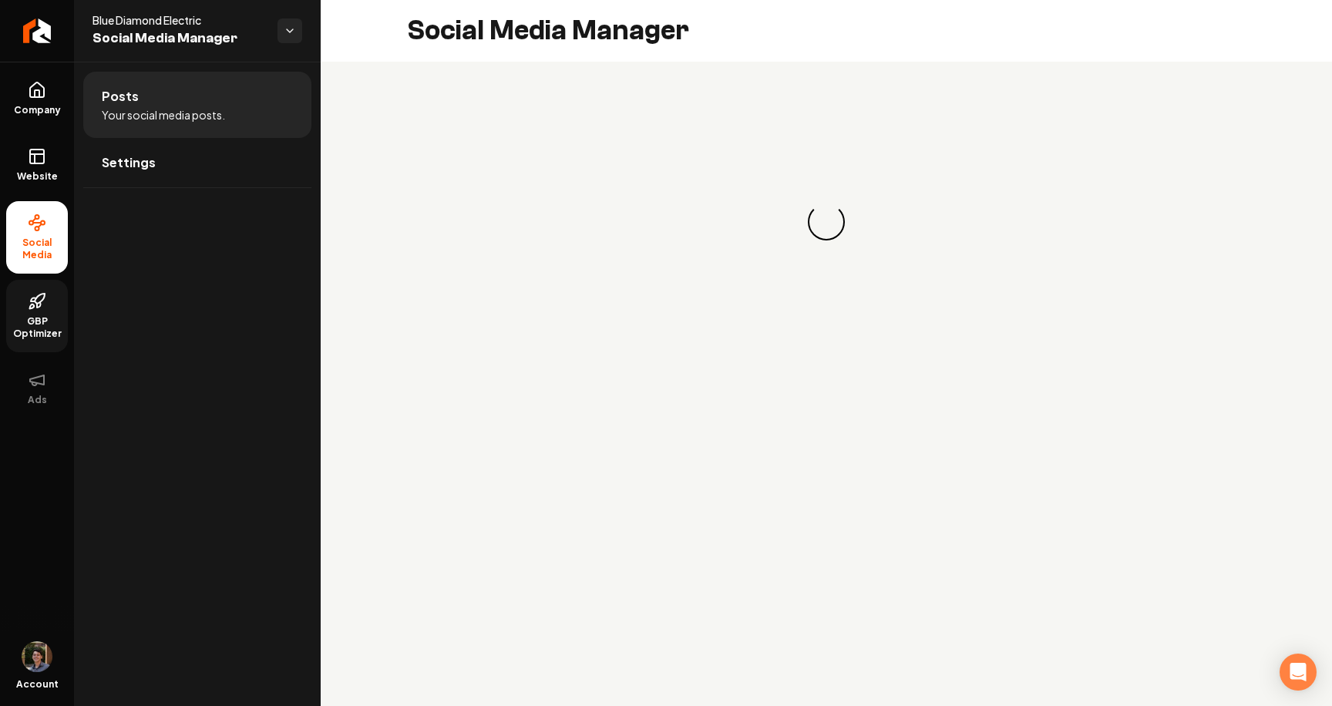
click at [25, 294] on link "GBP Optimizer" at bounding box center [37, 316] width 62 height 72
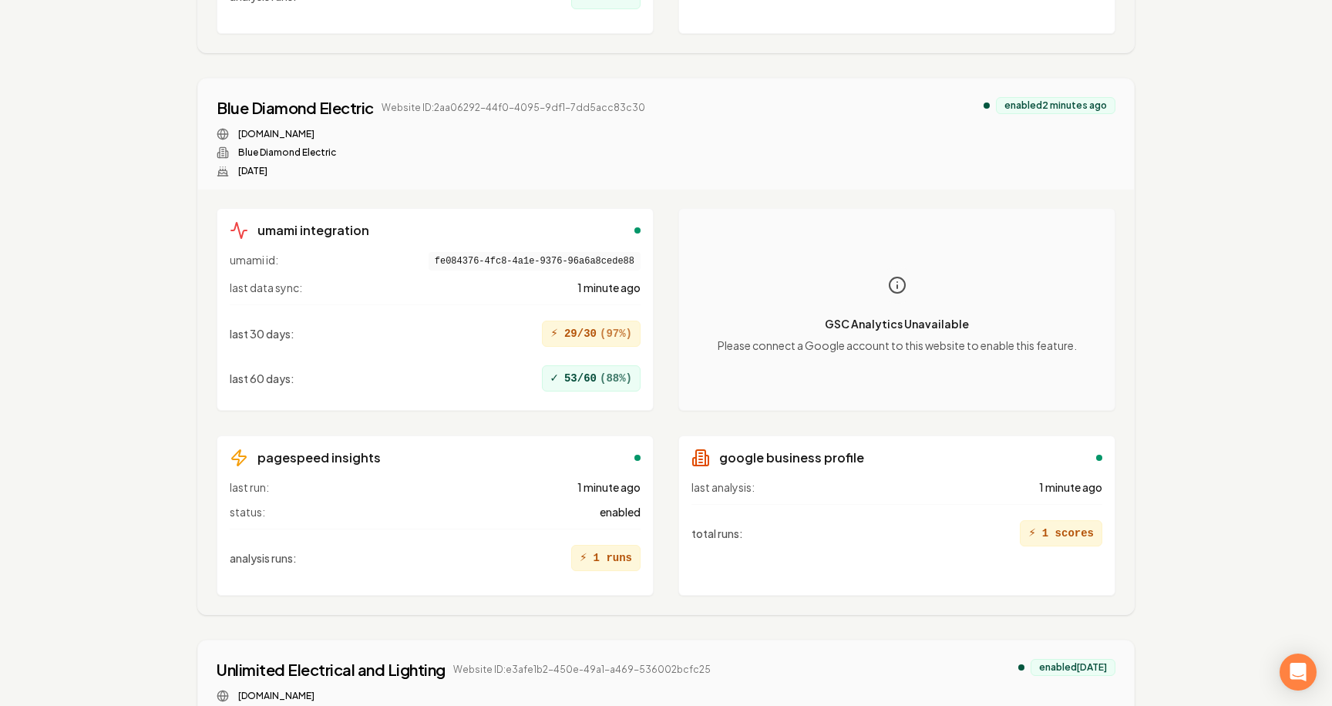
scroll to position [5693, 0]
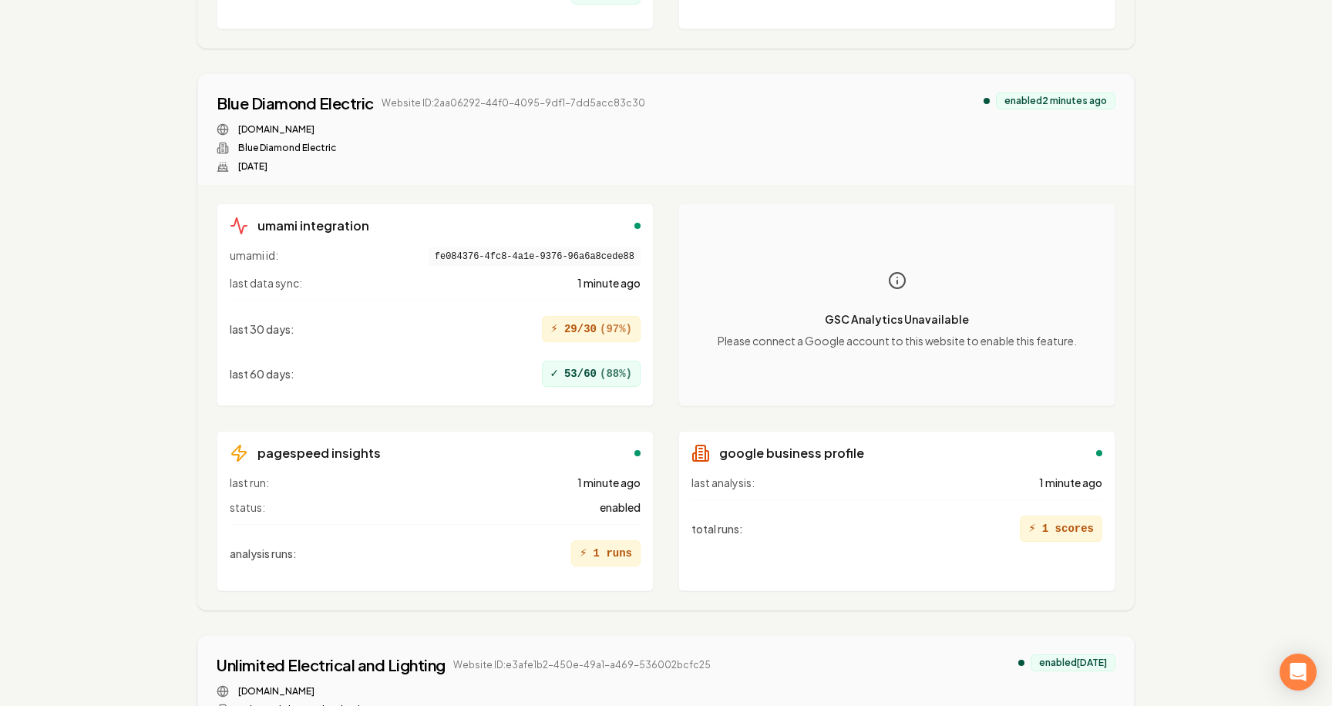
click at [786, 200] on div "umami integration umami id: fe084376-4fc8-4a1e-9376-96a6a8cede88 last data sync…" at bounding box center [666, 397] width 936 height 425
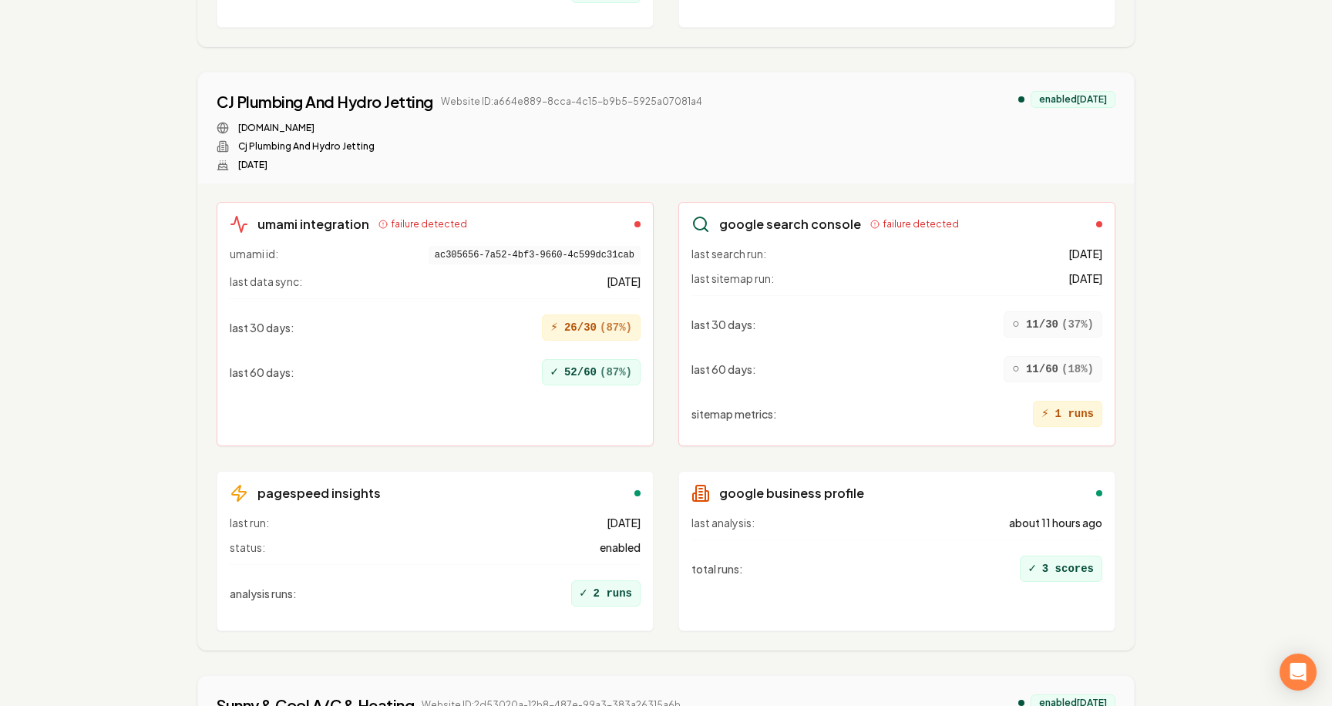
scroll to position [14868, 0]
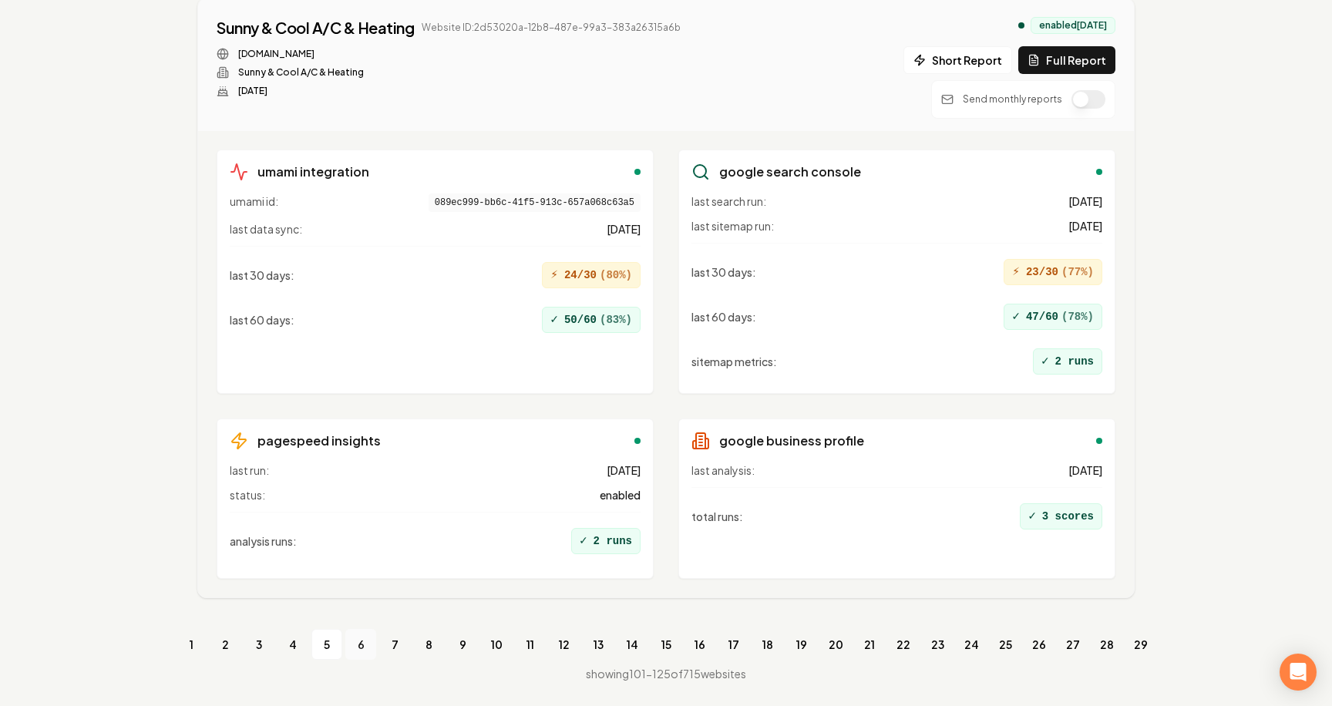
click at [364, 643] on link "6" at bounding box center [360, 644] width 31 height 31
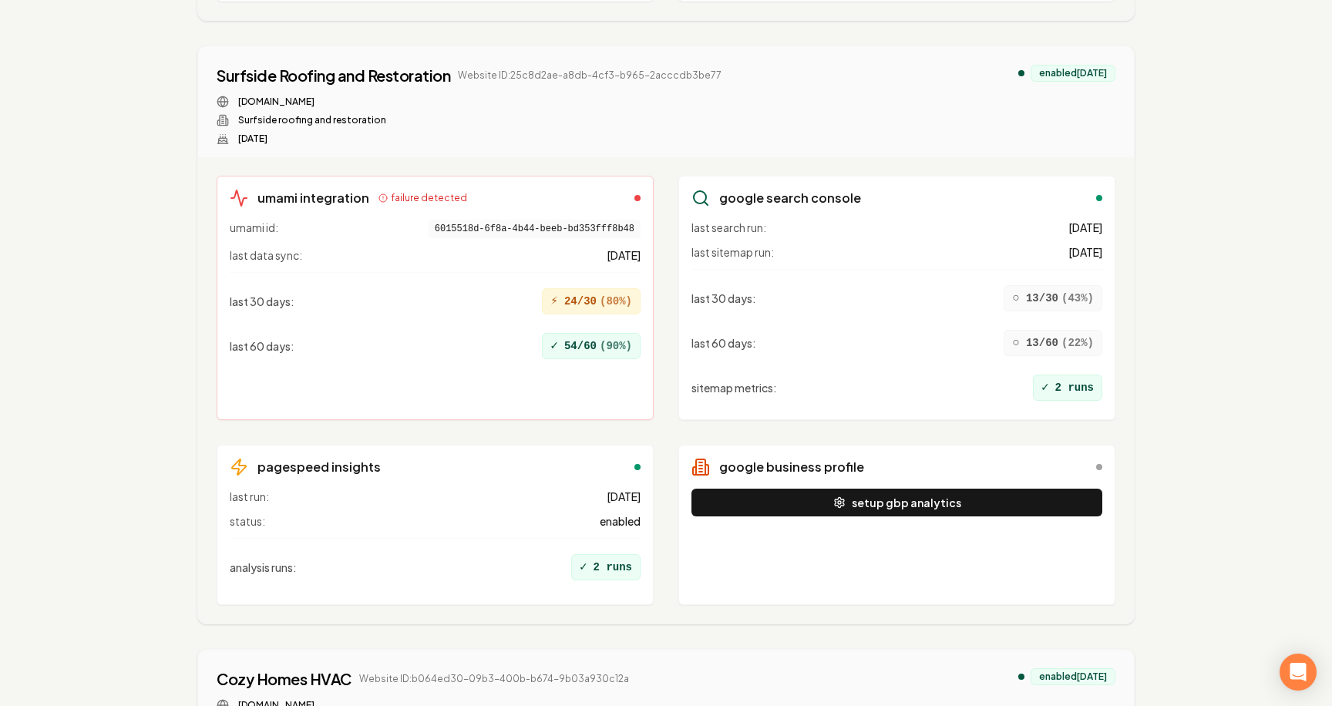
scroll to position [11943, 0]
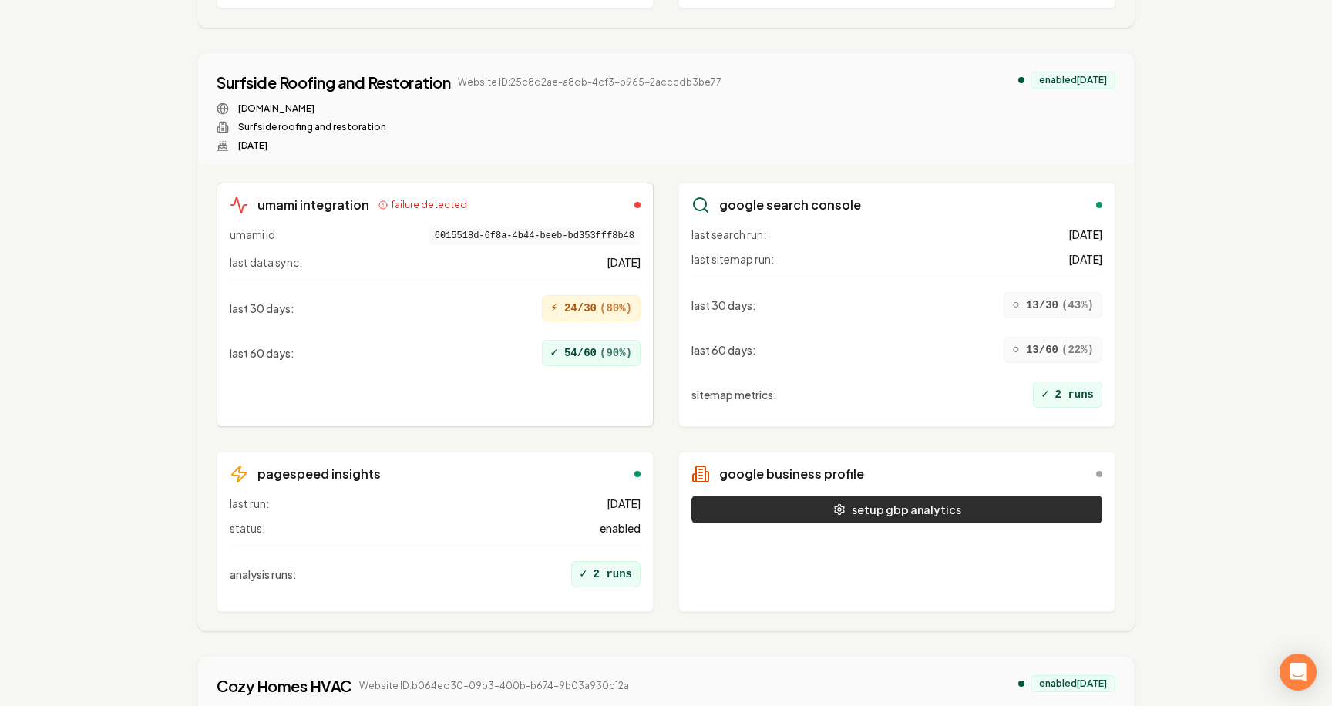
click at [841, 508] on circle "button" at bounding box center [839, 509] width 3 height 3
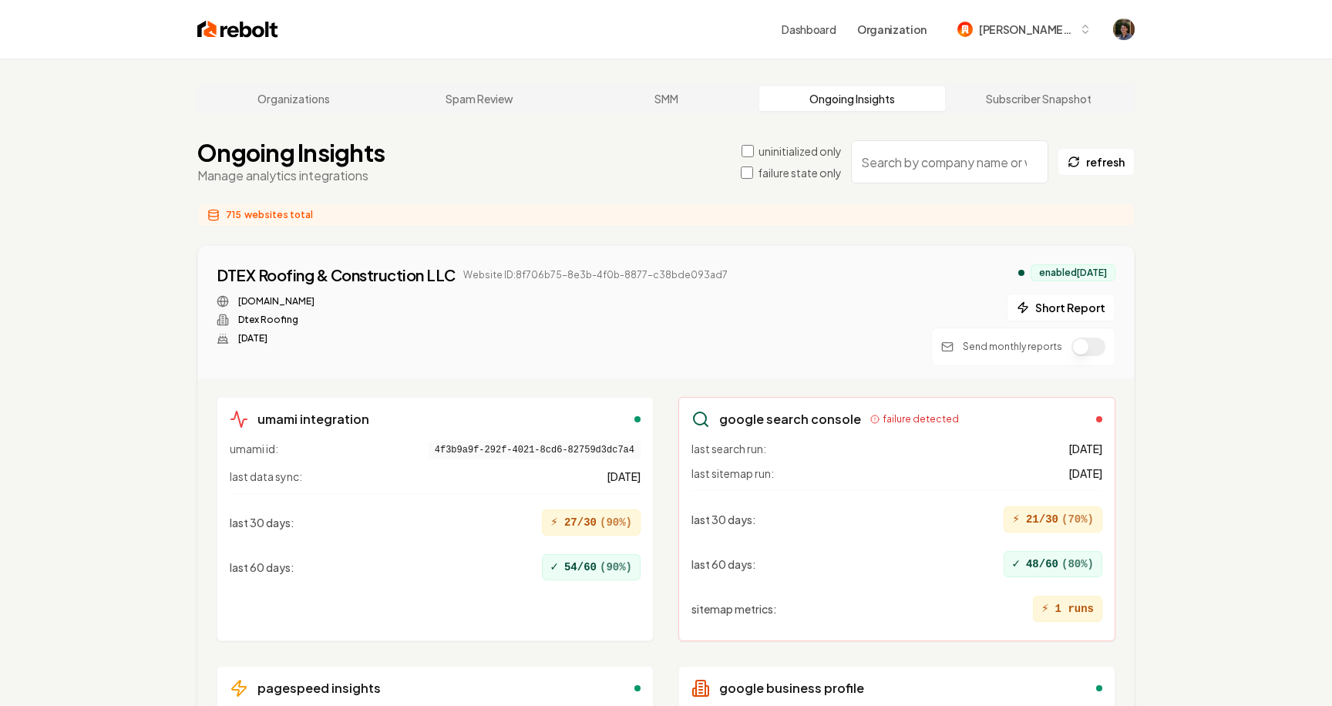
scroll to position [11943, 0]
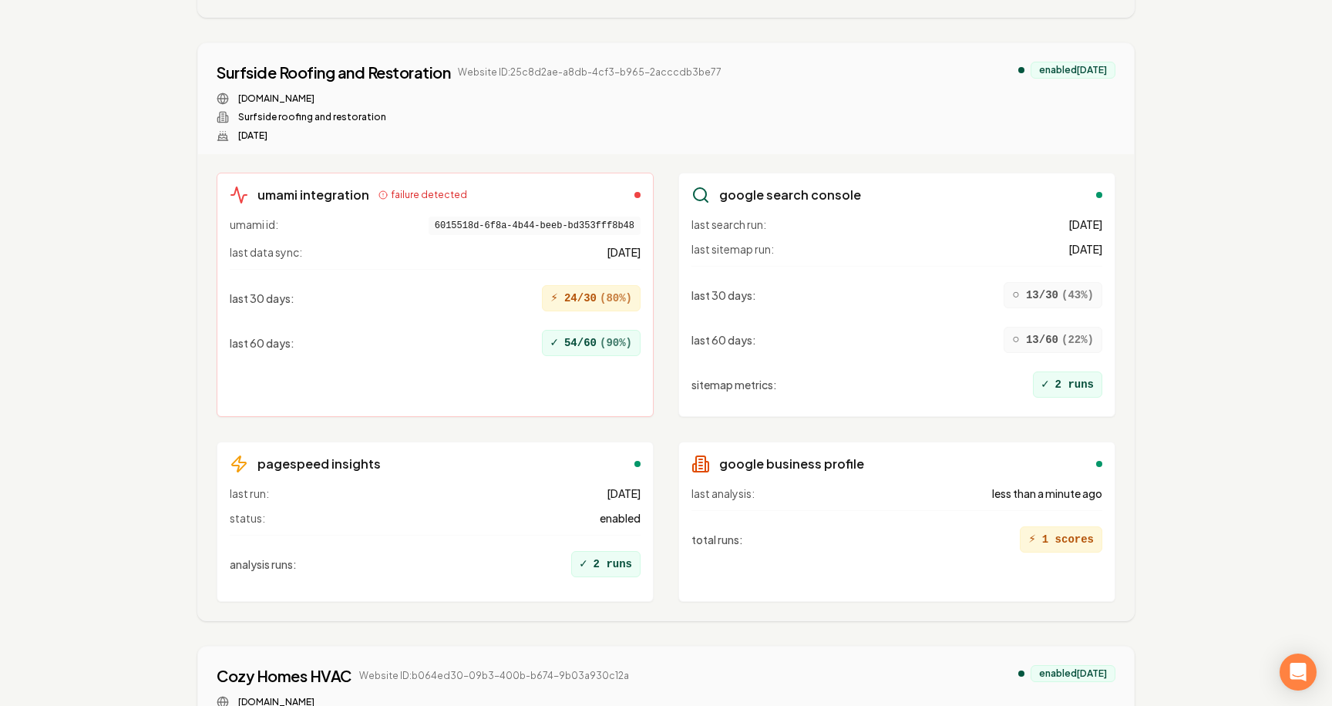
scroll to position [11974, 0]
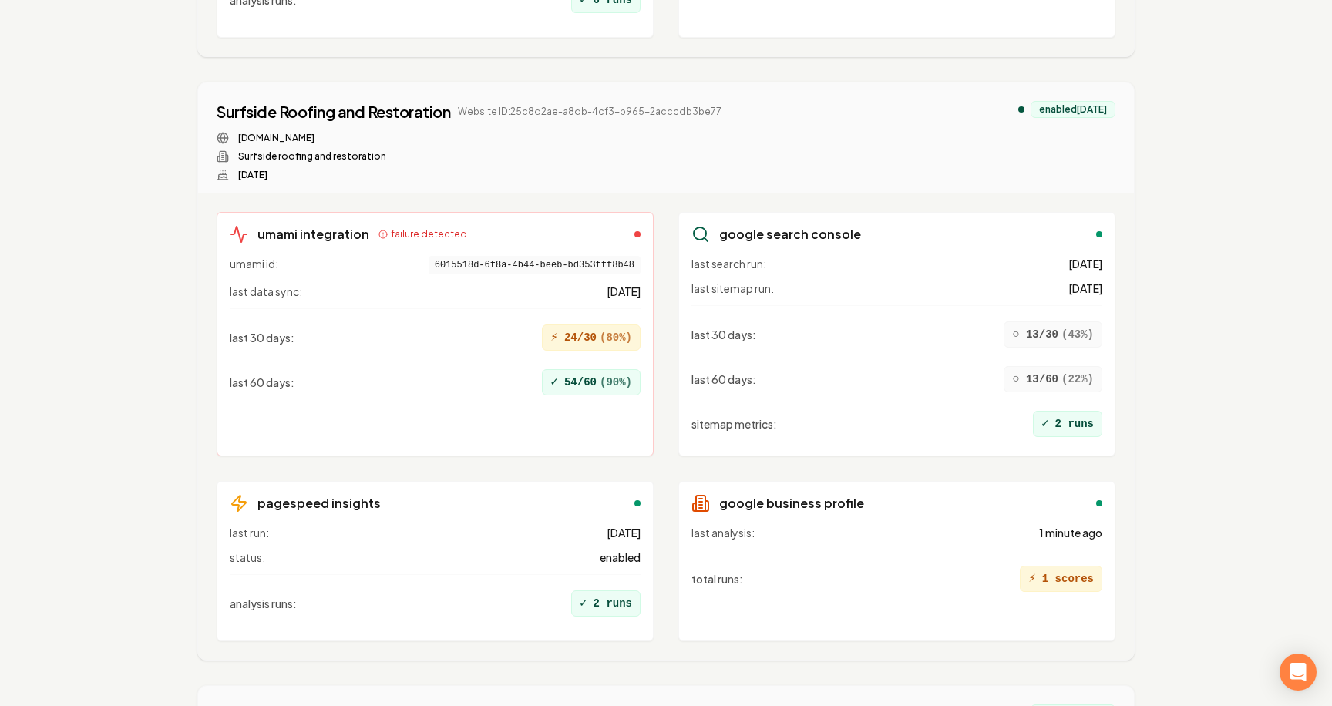
scroll to position [11923, 0]
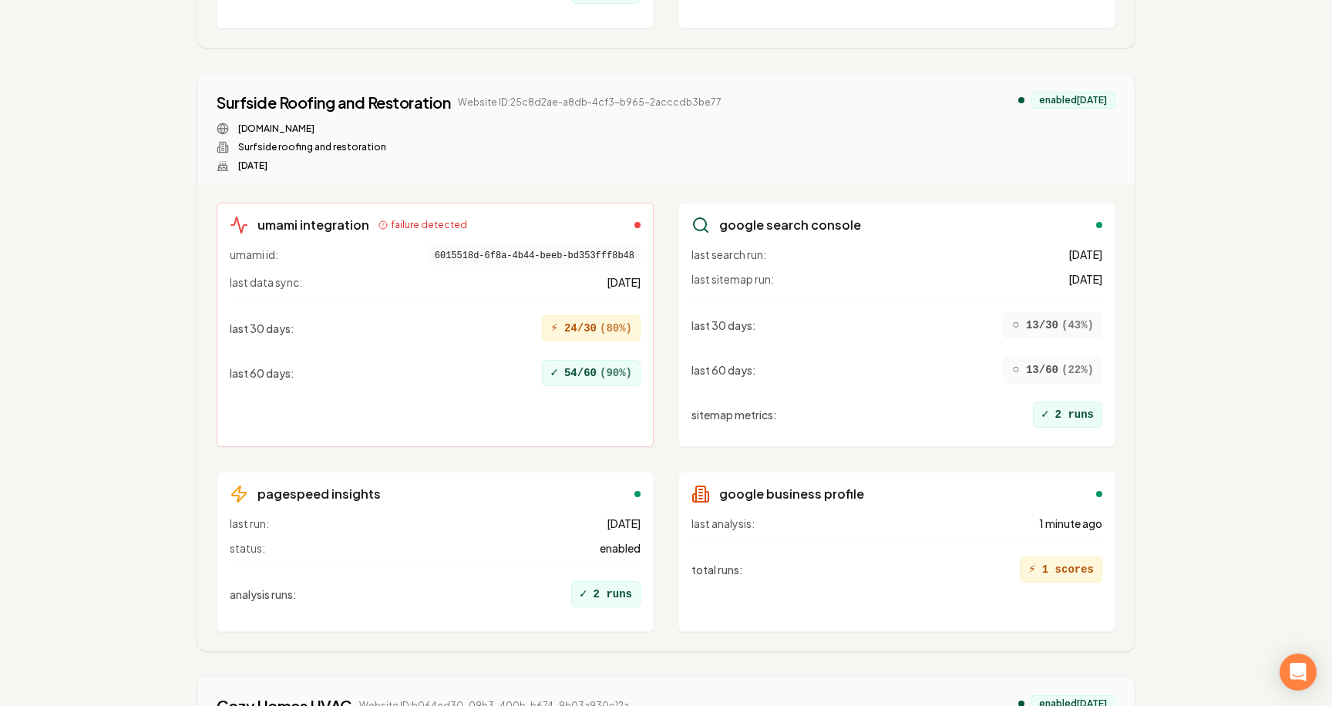
click at [1130, 214] on div "umami integration failure detected umami id: 6015518d-6f8a-4b44-beeb-bd353fff8b…" at bounding box center [666, 417] width 936 height 466
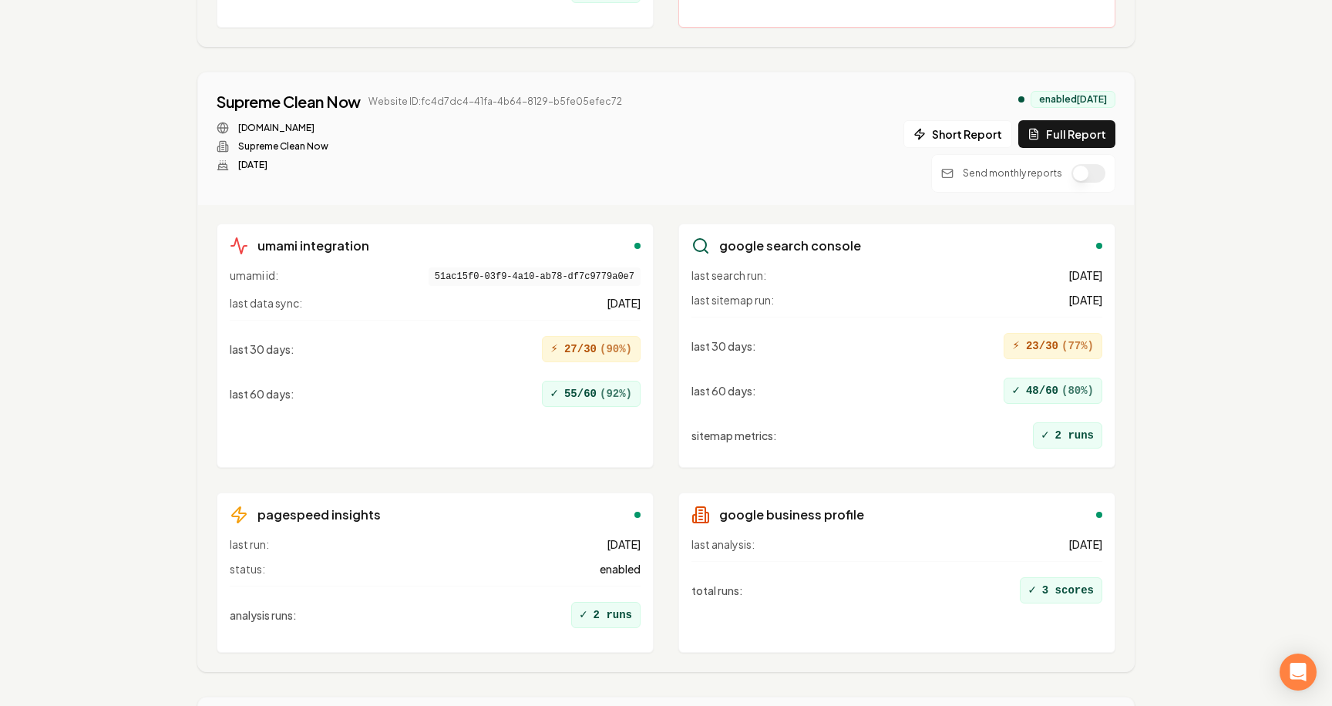
scroll to position [3872, 0]
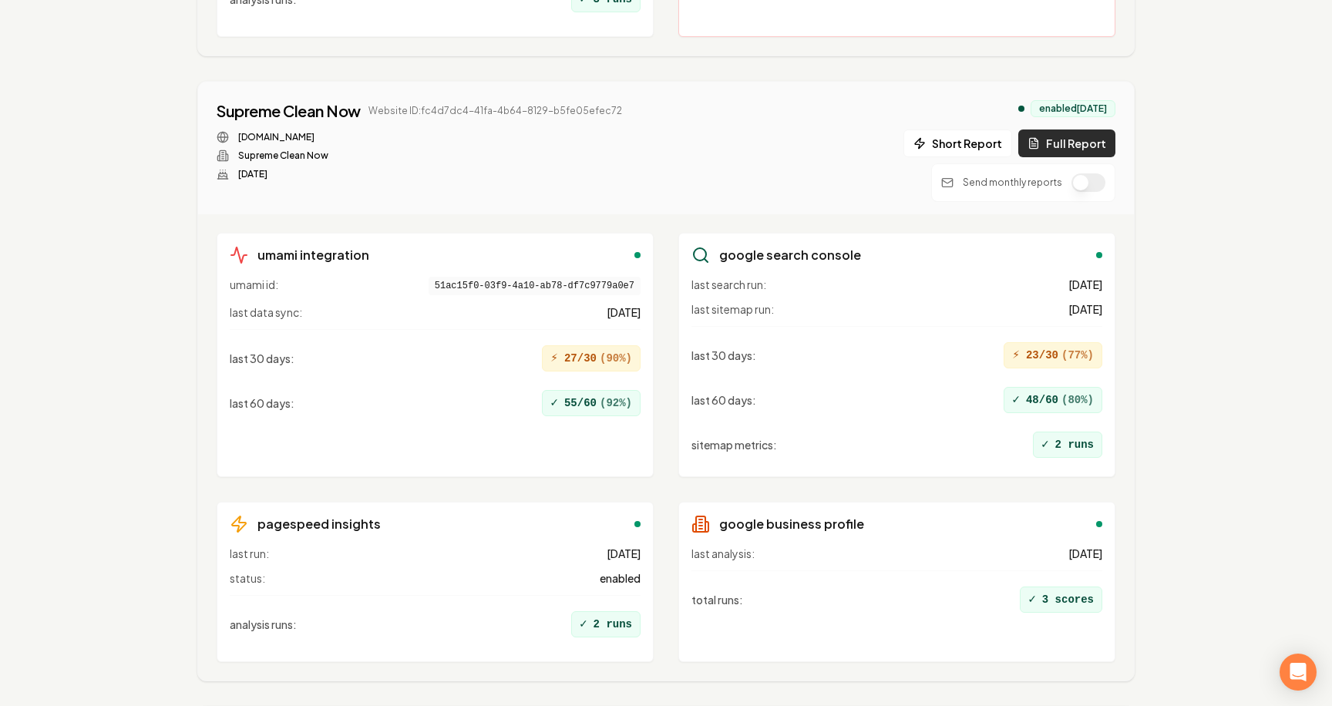
click at [1078, 151] on button "Full Report" at bounding box center [1066, 144] width 97 height 28
click at [659, 116] on button "1 report" at bounding box center [656, 111] width 57 height 19
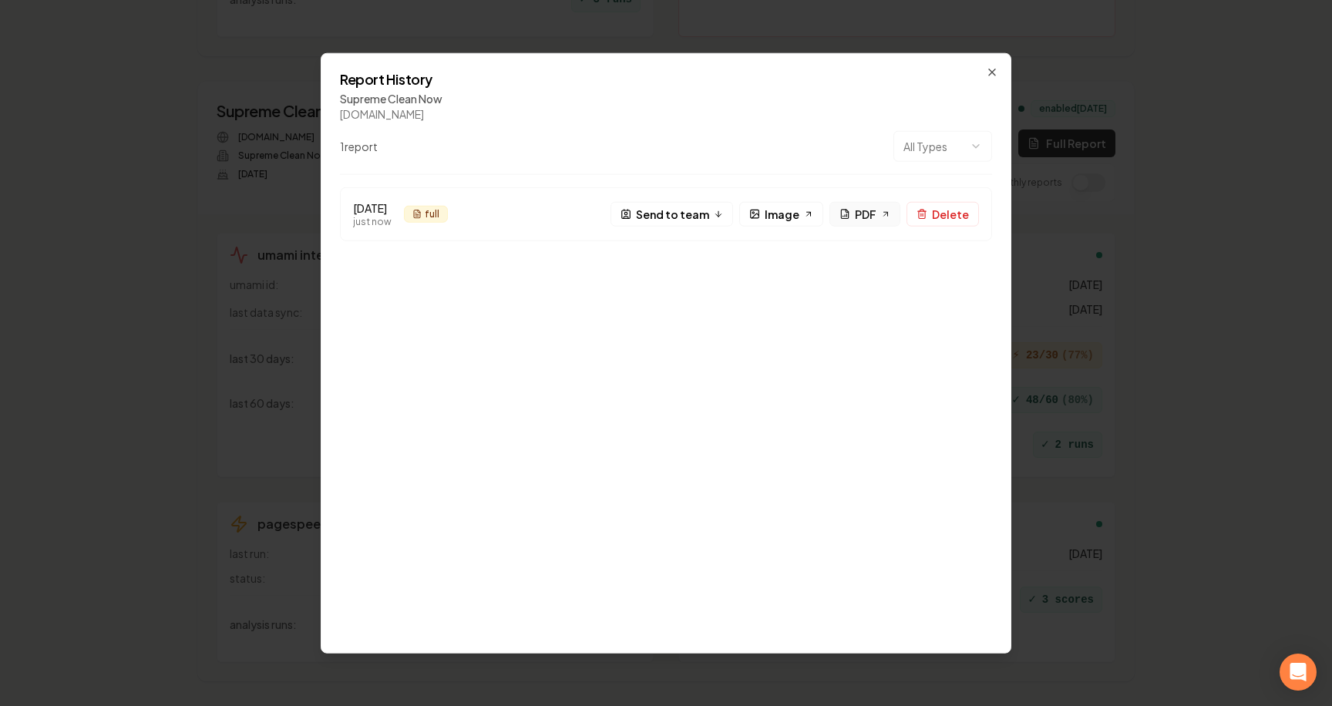
click at [860, 222] on link "PDF" at bounding box center [865, 214] width 71 height 25
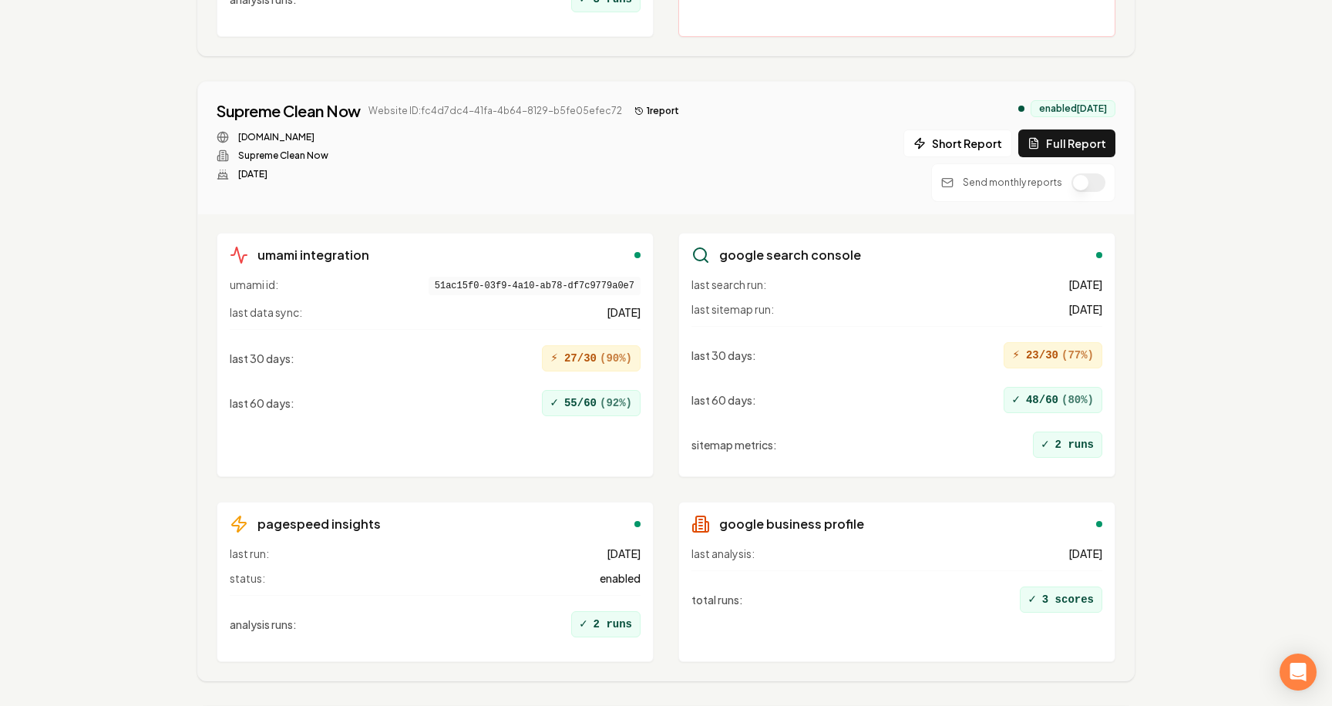
click at [734, 116] on div "Supreme Clean Now Website ID: fc4d7dc4-41fa-4b64-8129-b5fe05efec72 1 report sup…" at bounding box center [666, 151] width 899 height 102
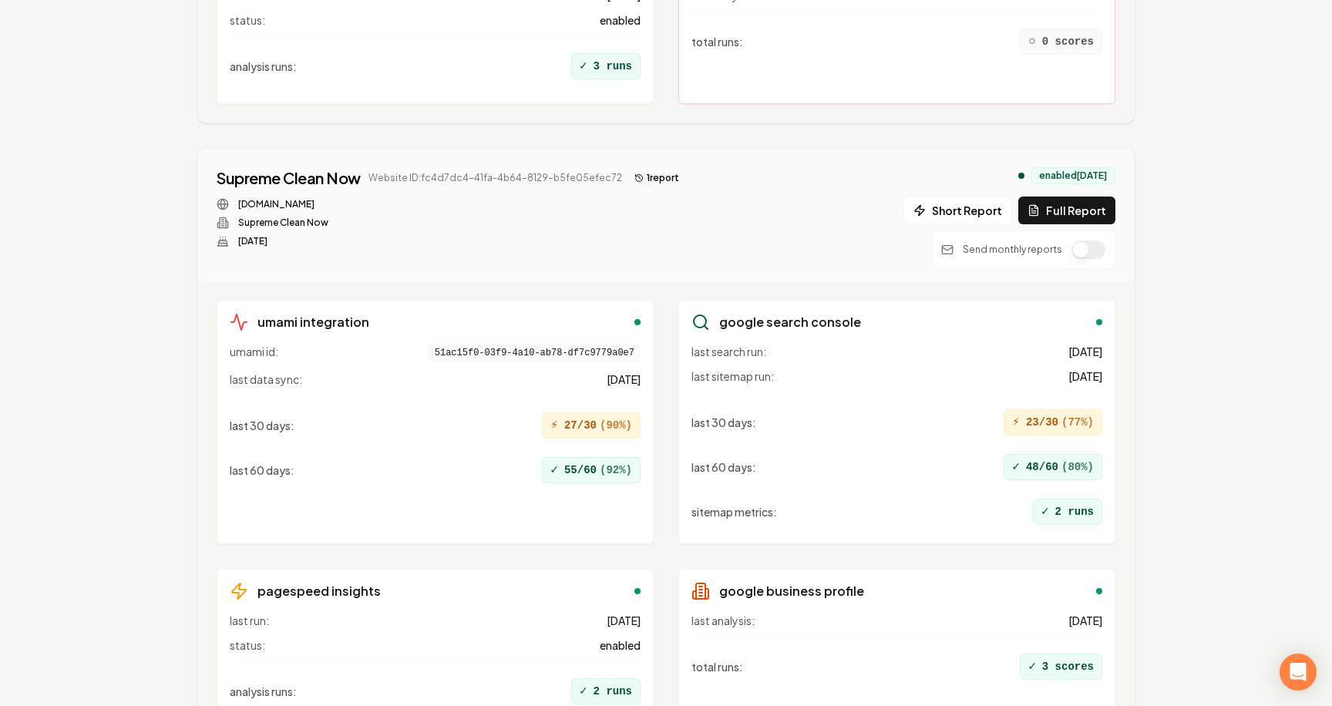
scroll to position [3771, 0]
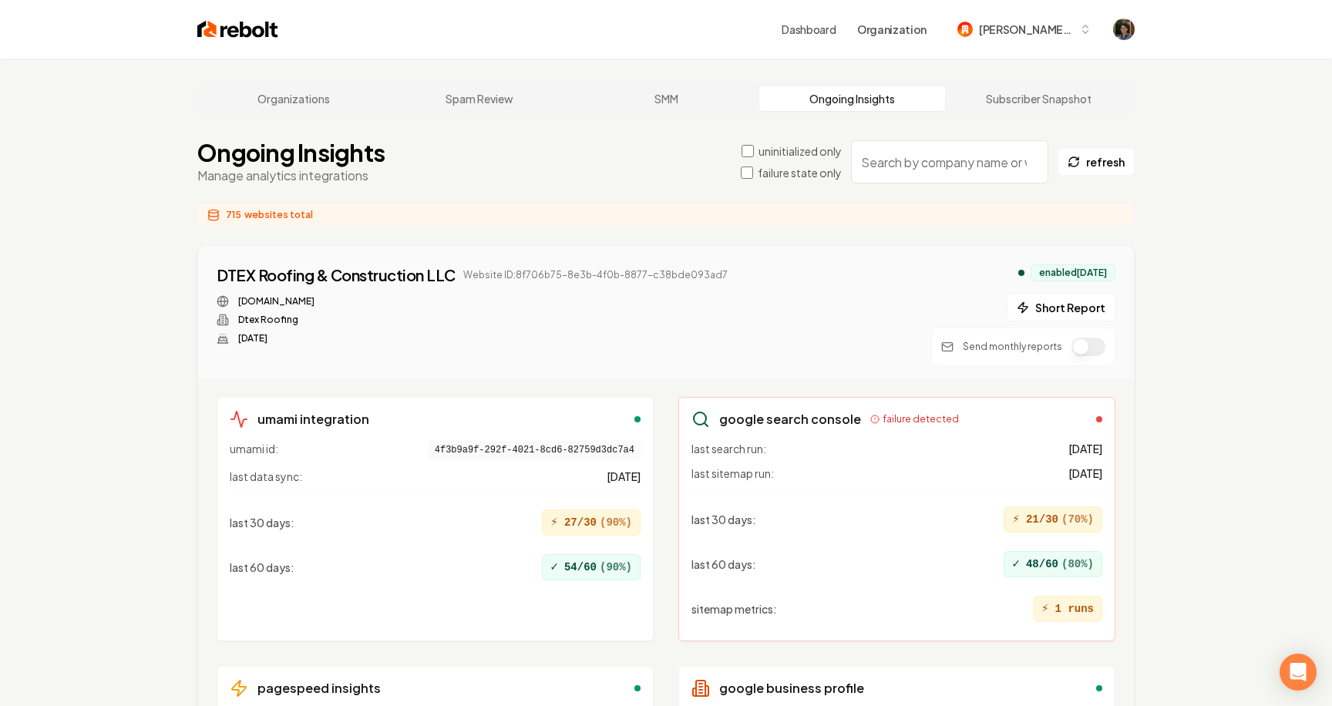
click at [924, 173] on input "search" at bounding box center [949, 161] width 197 height 43
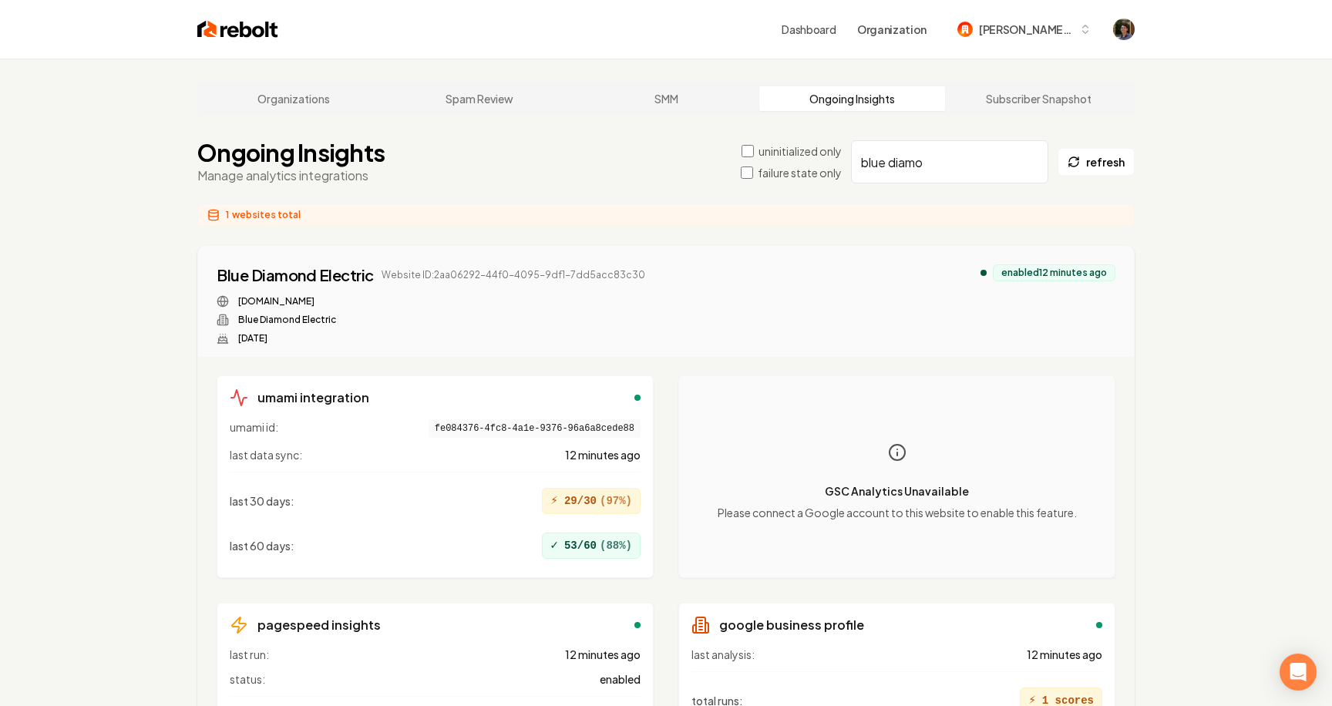
scroll to position [147, 0]
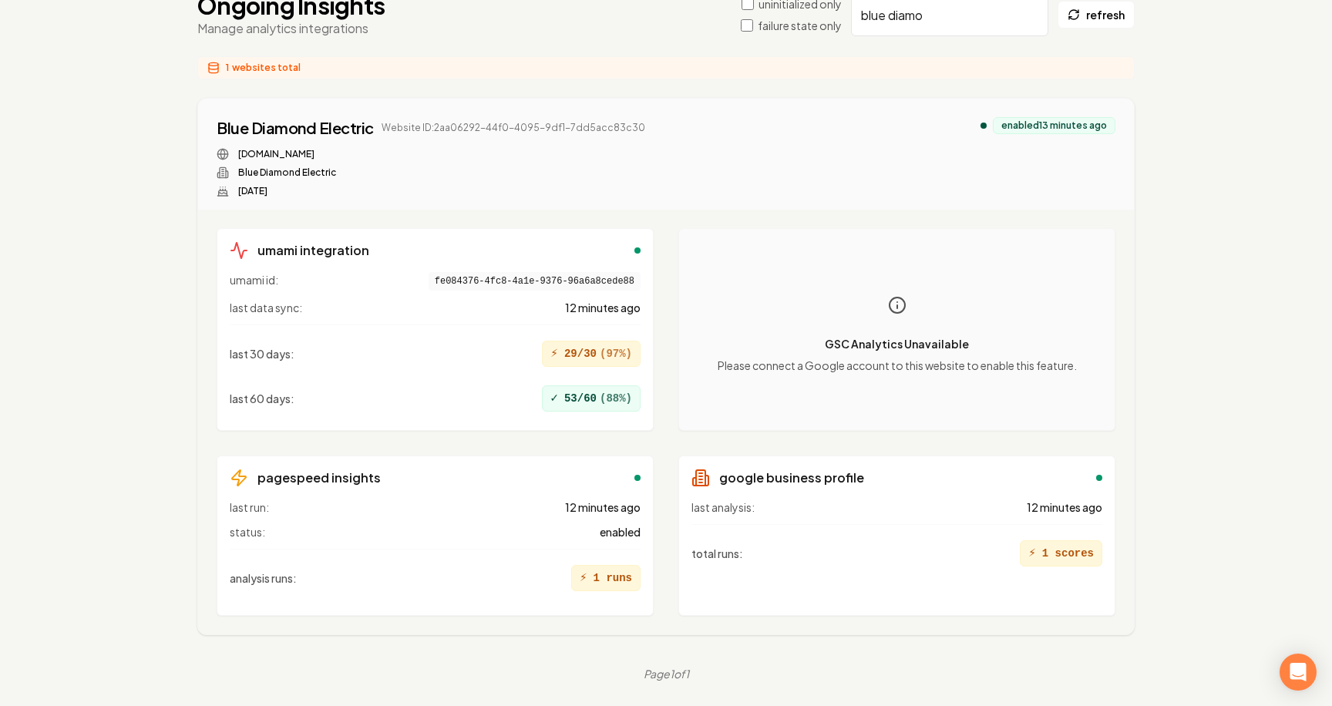
drag, startPoint x: 934, startPoint y: 21, endPoint x: 769, endPoint y: 21, distance: 165.8
click at [769, 21] on div "uninitialized only failure state only blue diamo refresh" at bounding box center [938, 14] width 394 height 43
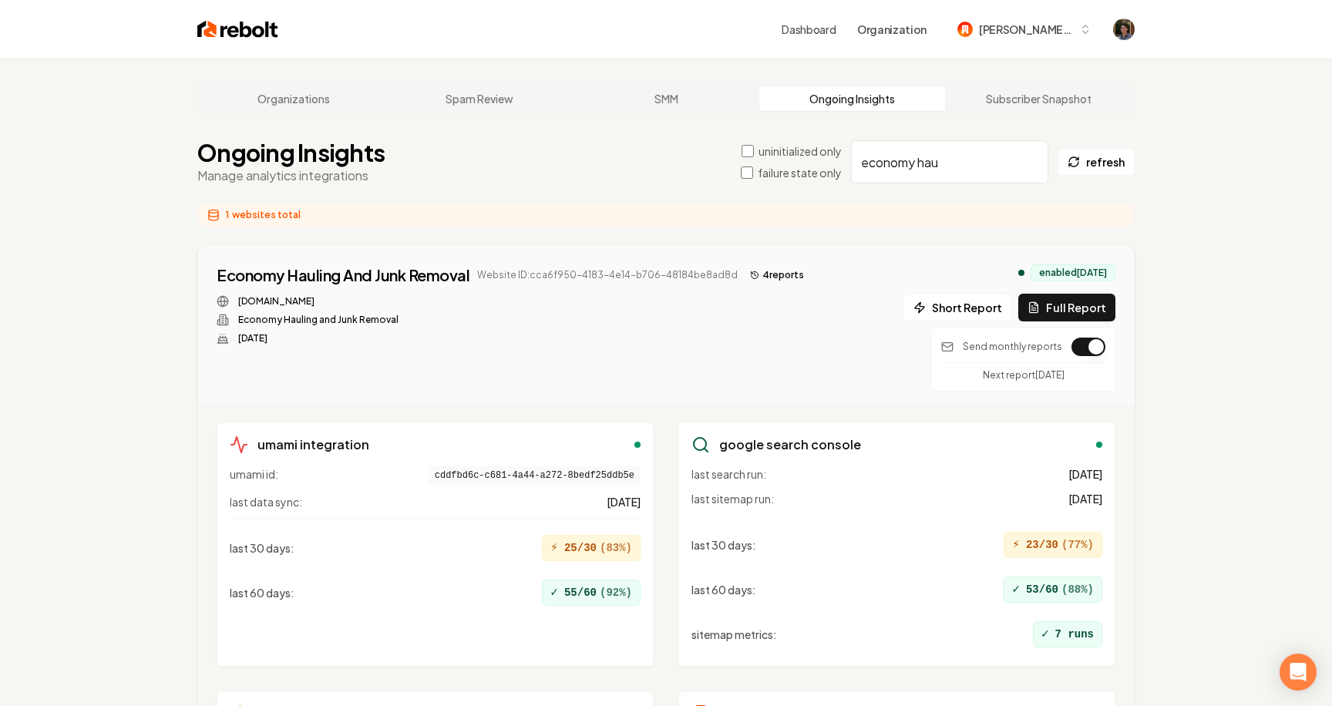
drag, startPoint x: 969, startPoint y: 173, endPoint x: 738, endPoint y: 137, distance: 234.1
click at [738, 137] on main "Organizations Spam Review SMM Ongoing Insights Subscriber Snapshot Ongoing Insi…" at bounding box center [666, 501] width 987 height 884
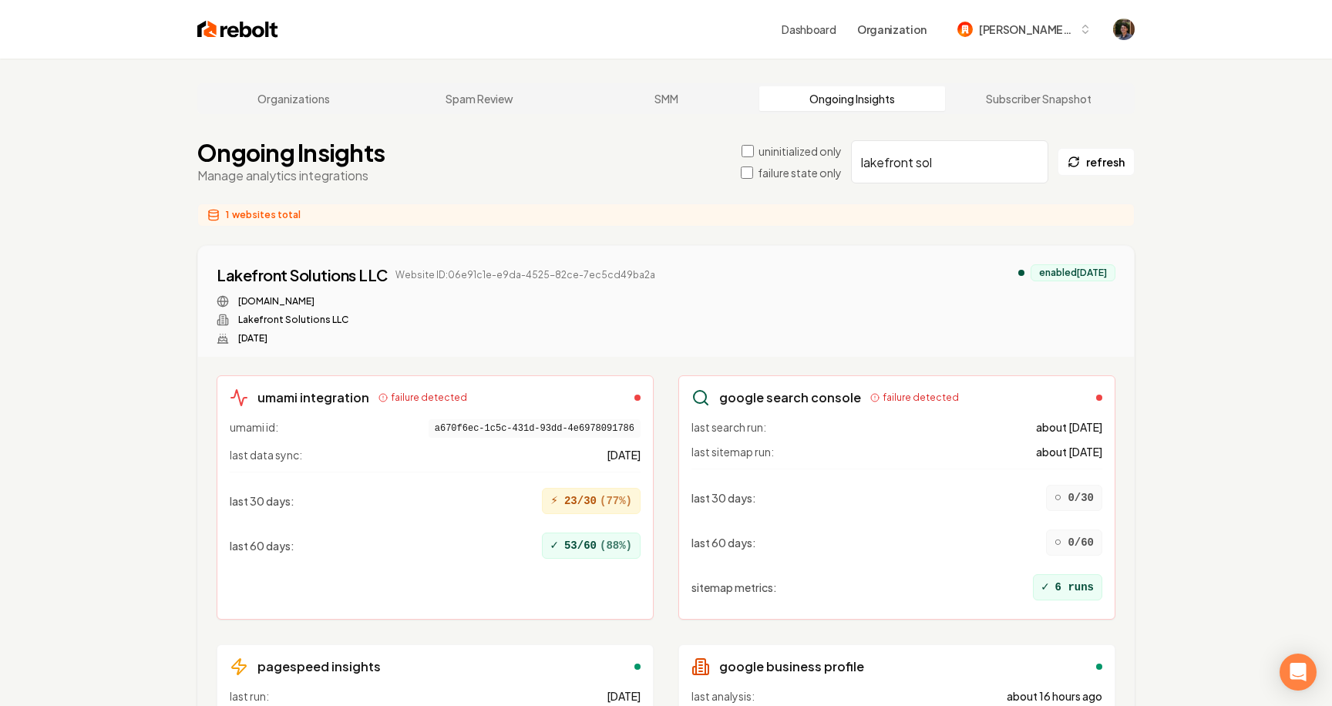
drag, startPoint x: 921, startPoint y: 160, endPoint x: 708, endPoint y: 160, distance: 213.6
click at [708, 160] on div "Ongoing Insights Manage analytics integrations uninitialized only failure state…" at bounding box center [665, 162] width 937 height 46
drag, startPoint x: 823, startPoint y: 164, endPoint x: 753, endPoint y: 164, distance: 70.2
click at [753, 164] on div "uninitialized only failure state only surfside refresh" at bounding box center [938, 161] width 394 height 43
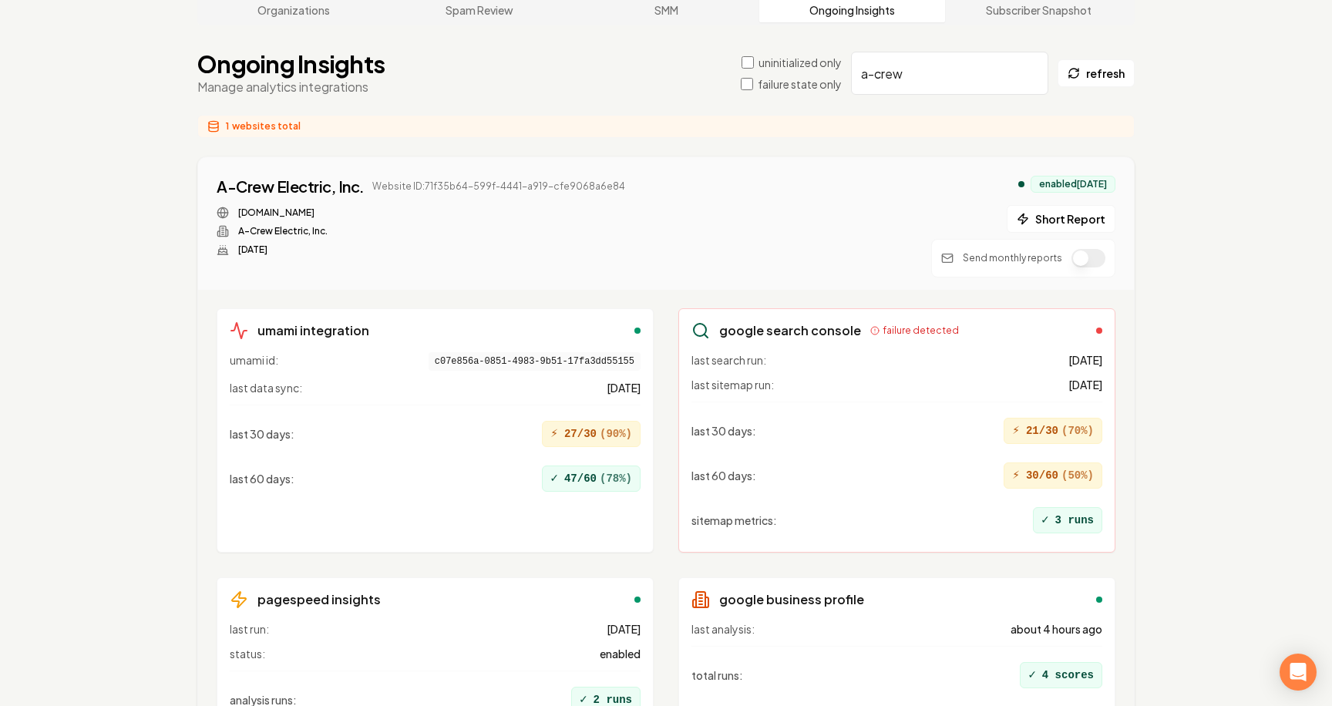
scroll to position [210, 0]
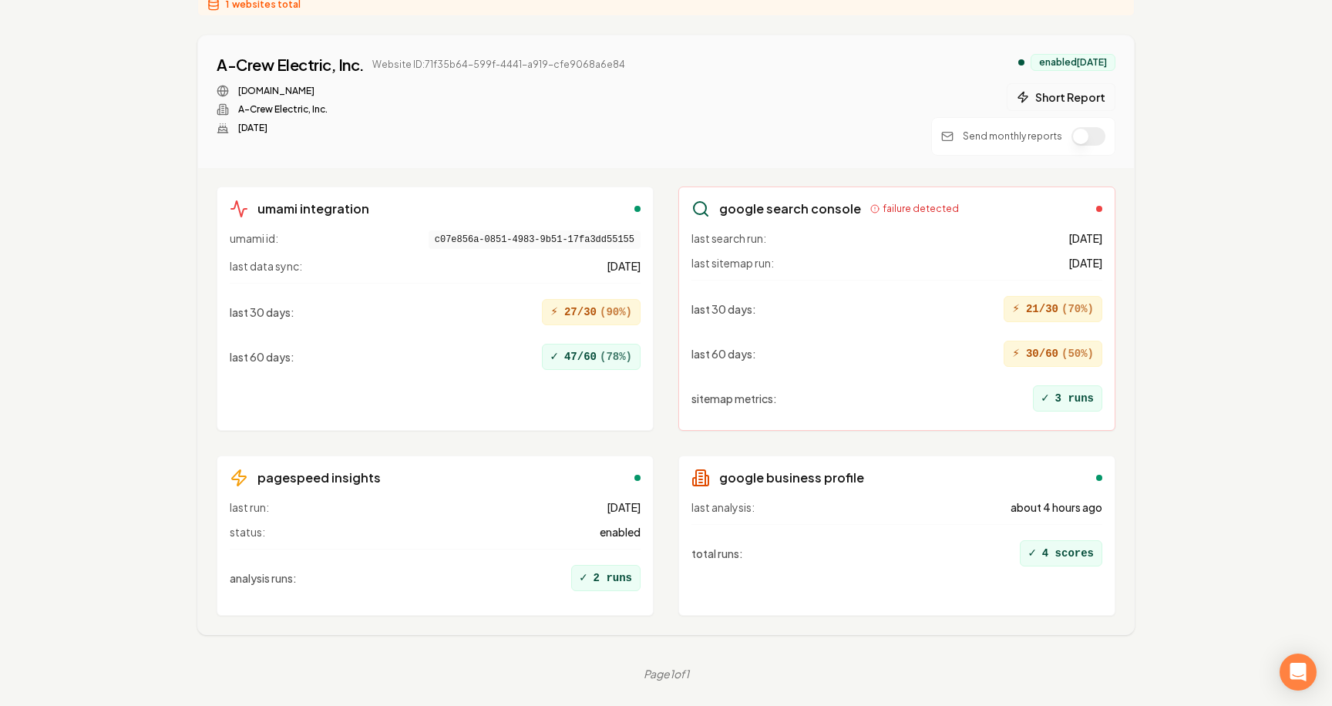
click at [1029, 94] on icon at bounding box center [1023, 97] width 12 height 12
click at [662, 65] on button "1 report" at bounding box center [659, 65] width 57 height 19
click at [658, 66] on button "1 report" at bounding box center [659, 65] width 57 height 19
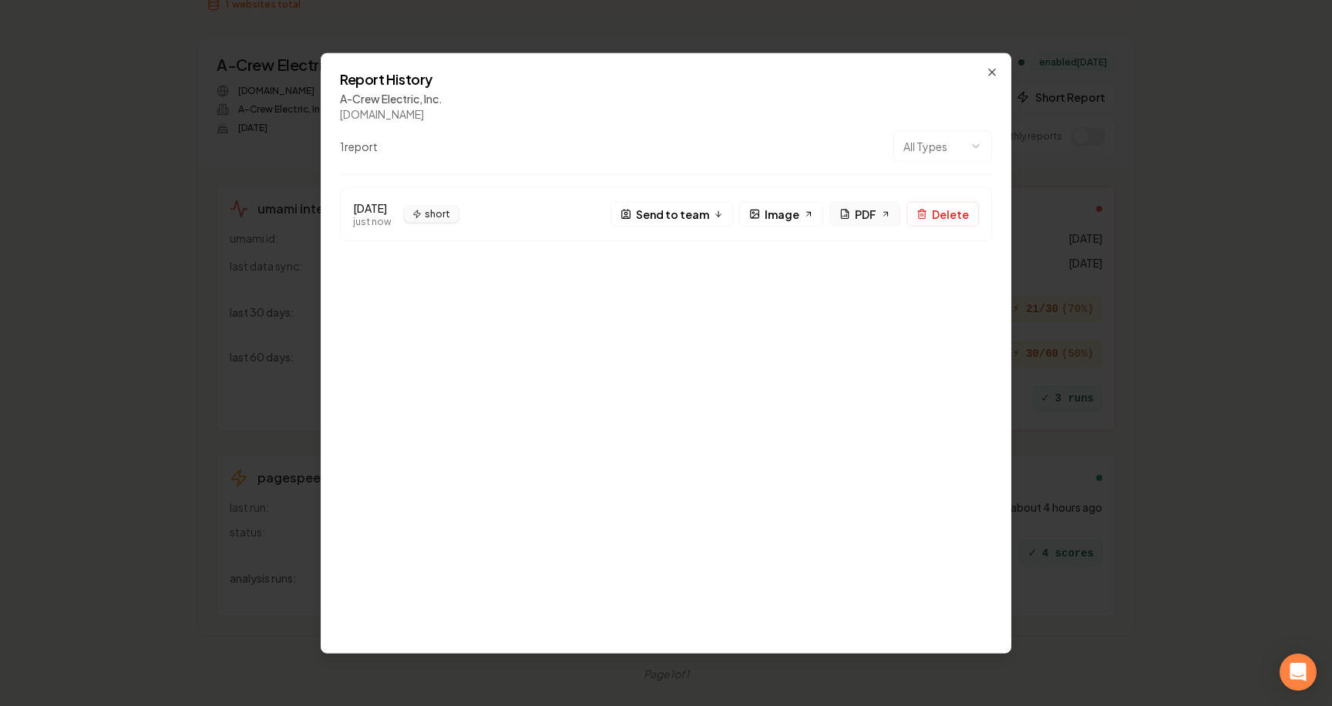
click at [876, 214] on span "PDF" at bounding box center [866, 214] width 22 height 16
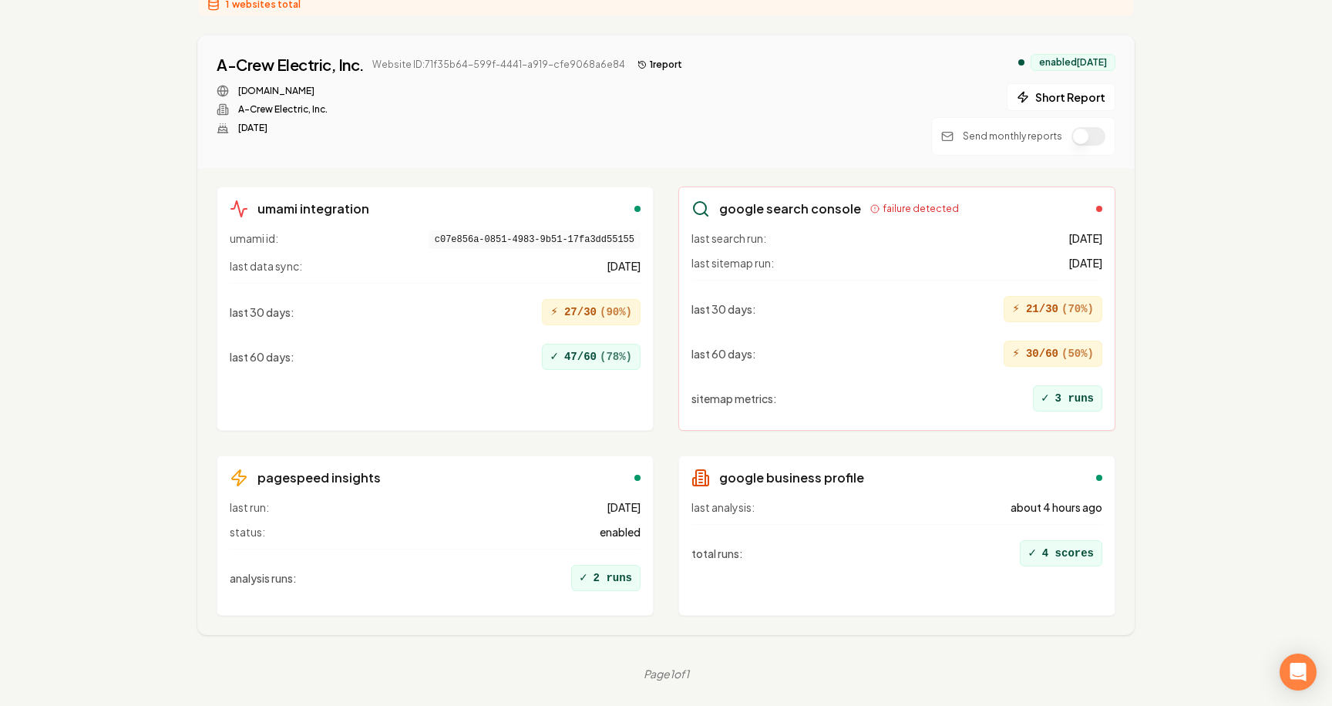
scroll to position [0, 0]
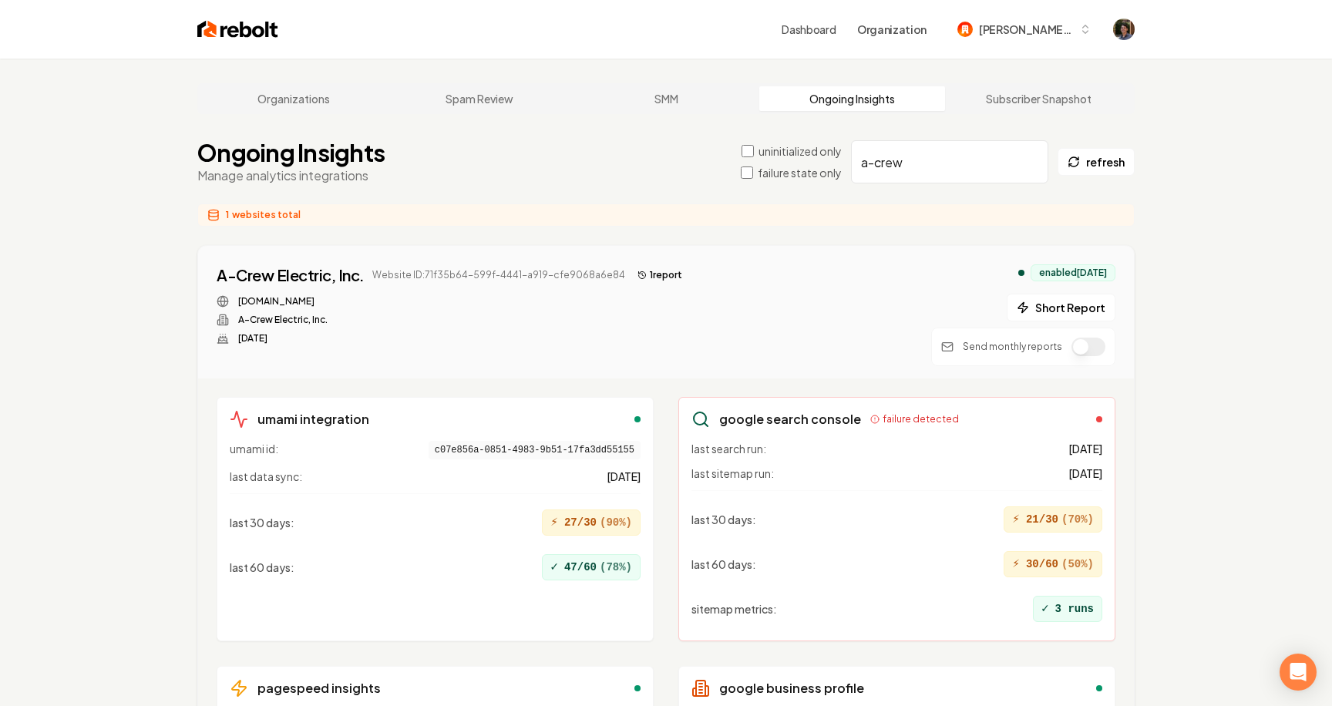
drag, startPoint x: 929, startPoint y: 165, endPoint x: 828, endPoint y: 165, distance: 101.0
click at [828, 165] on div "uninitialized only failure state only a-crew refresh" at bounding box center [938, 161] width 394 height 43
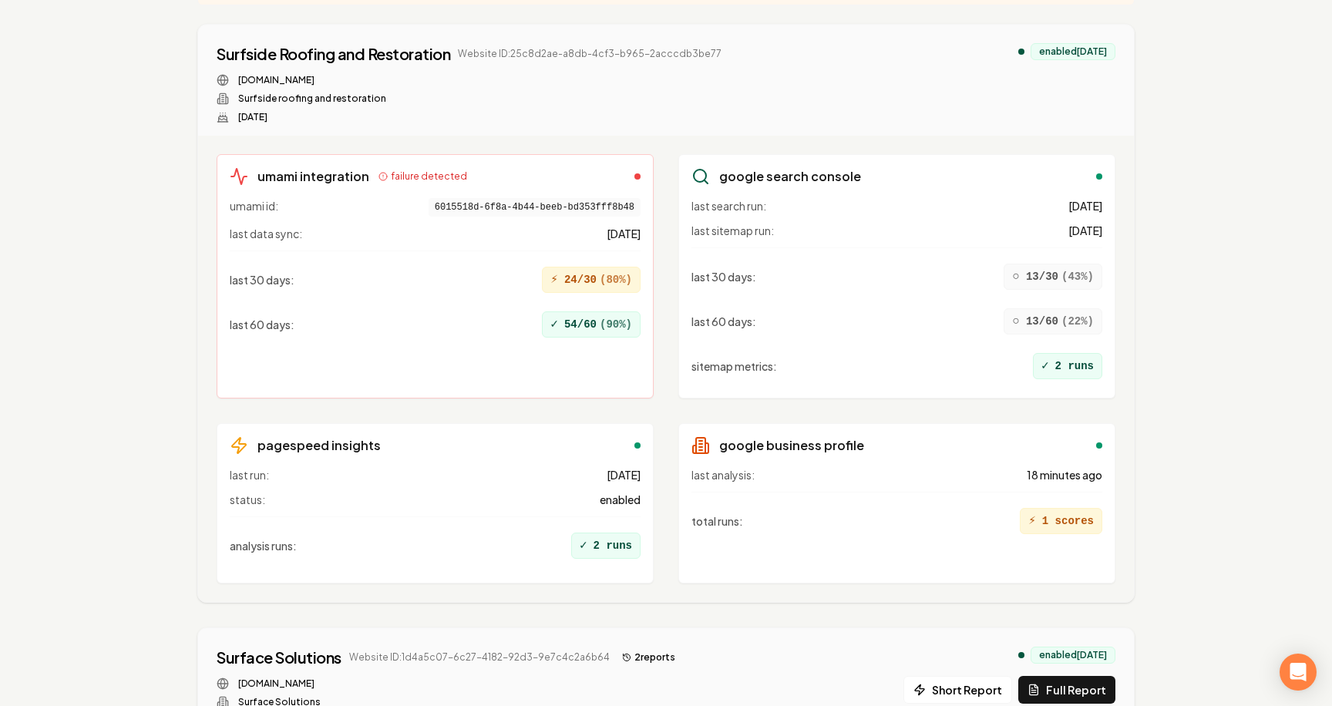
scroll to position [223, 0]
type input "surf"
